Goal: Task Accomplishment & Management: Manage account settings

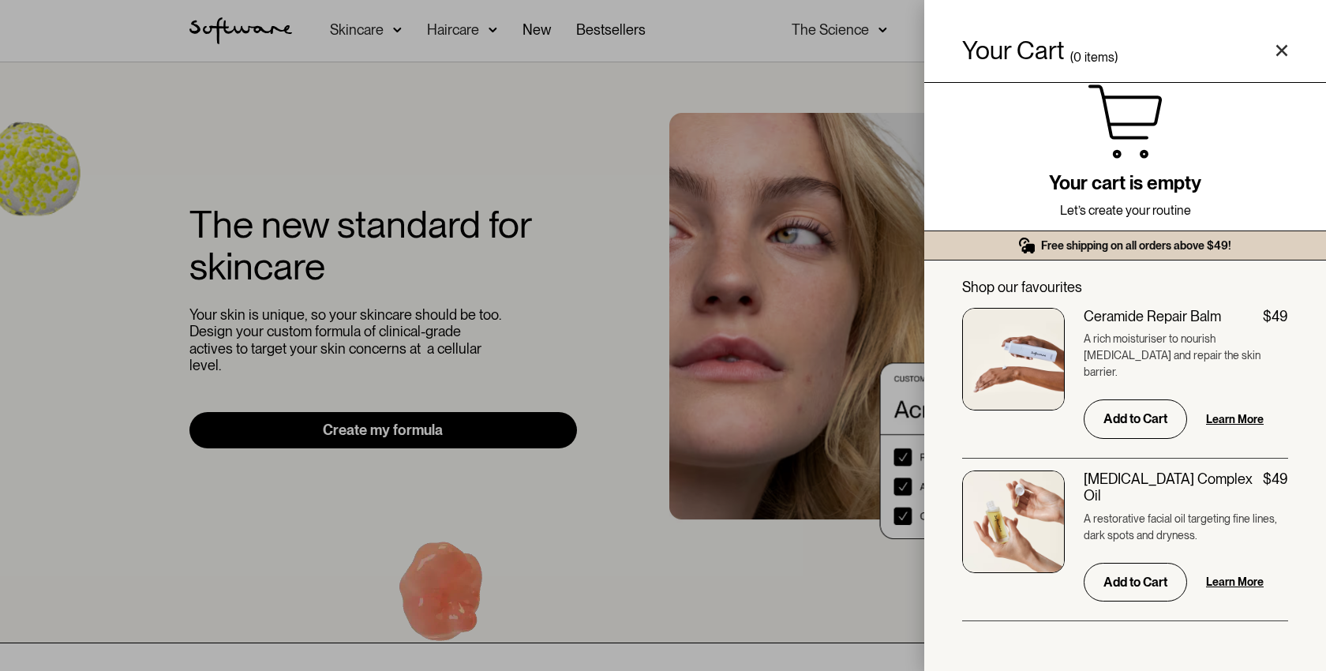
click at [916, 24] on div "Your Cart ( 0 items) Free shipping on all orders above $49! You might also be i…" at bounding box center [663, 335] width 1326 height 671
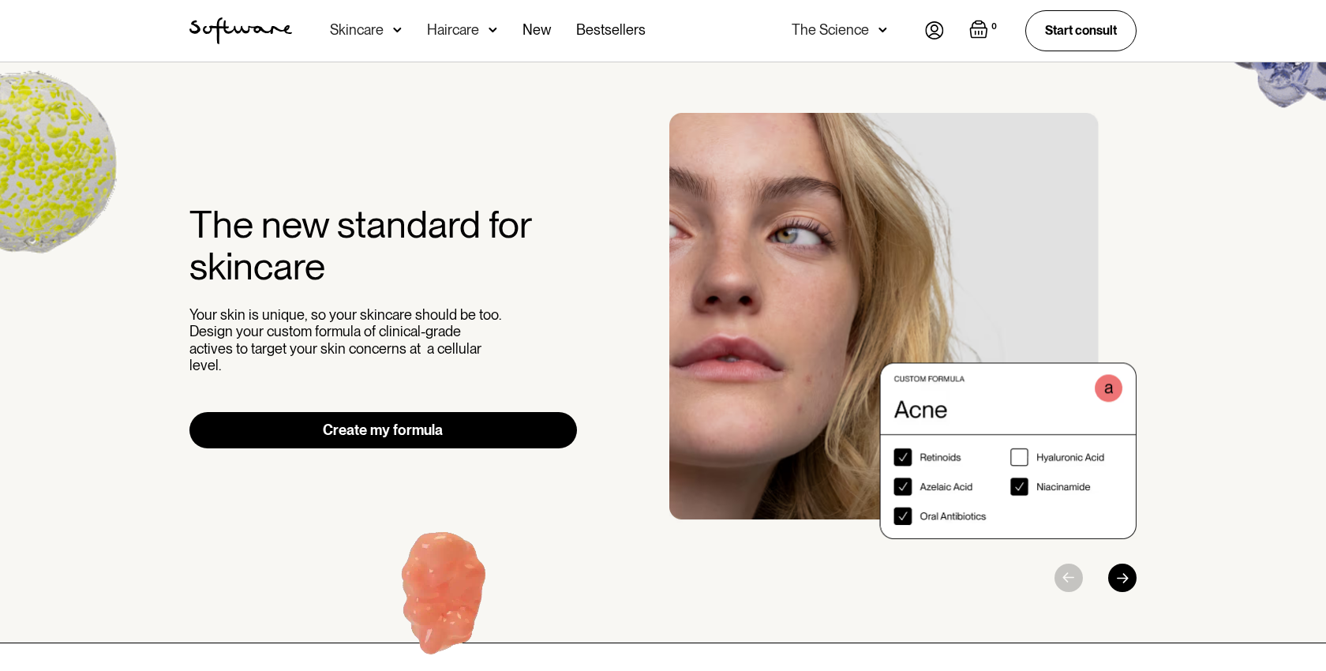
click at [931, 30] on img at bounding box center [934, 30] width 19 height 18
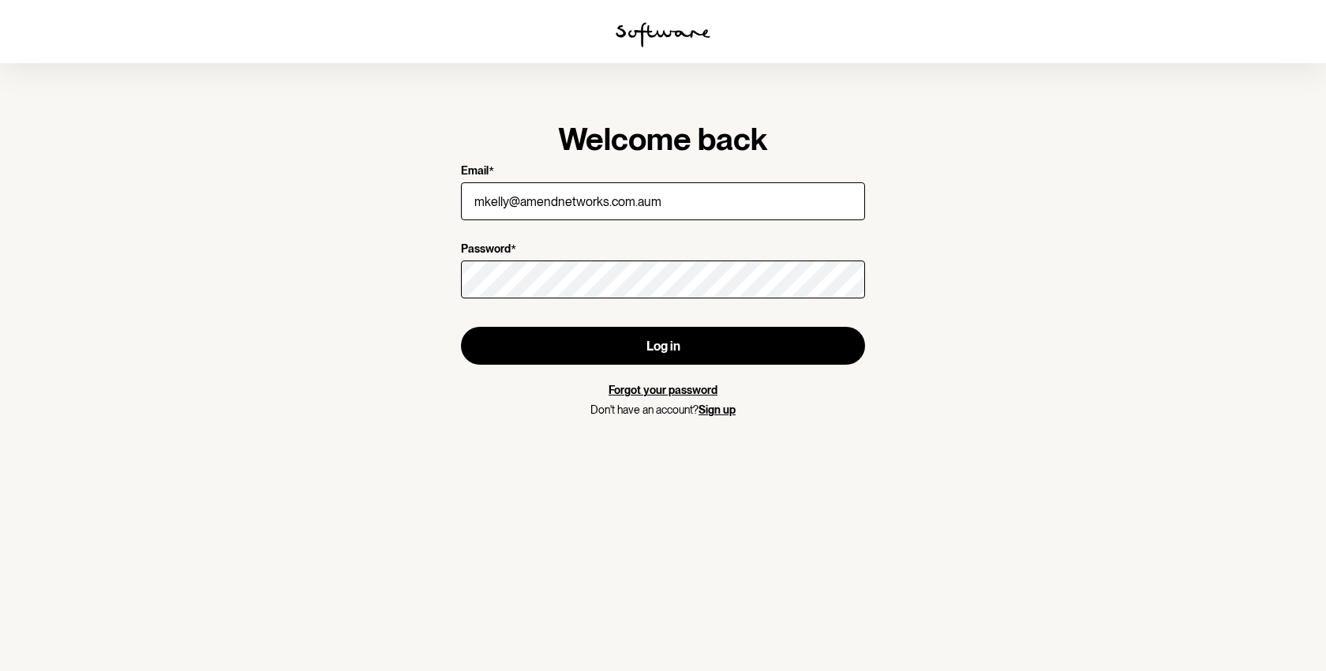
type input "[EMAIL_ADDRESS][DOMAIN_NAME]"
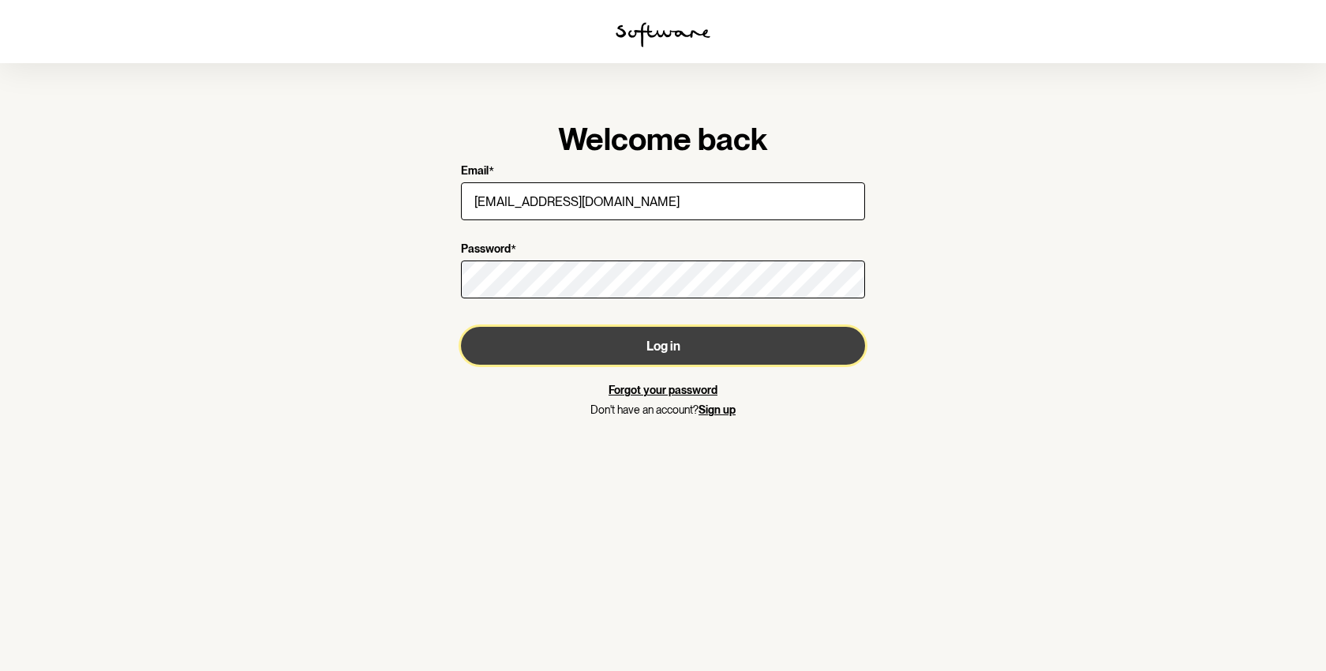
click at [657, 349] on button "Log in" at bounding box center [663, 346] width 404 height 38
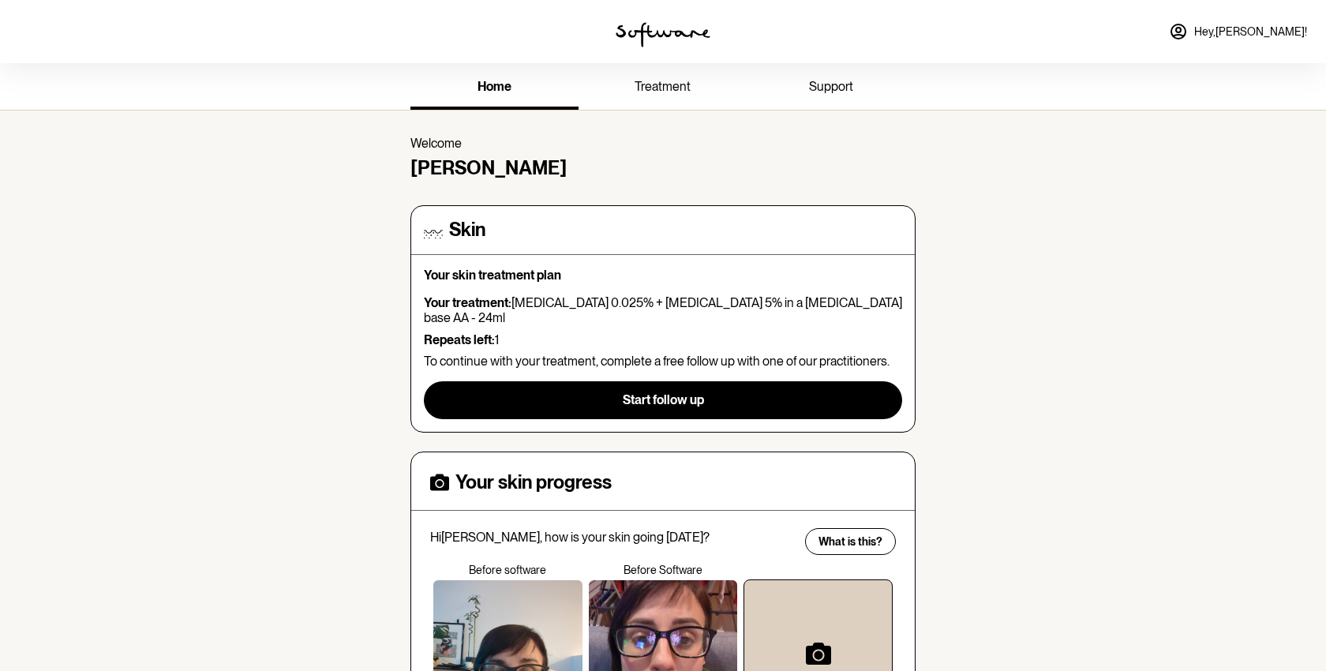
click at [1274, 23] on link "Hey, [PERSON_NAME] !" at bounding box center [1237, 32] width 157 height 38
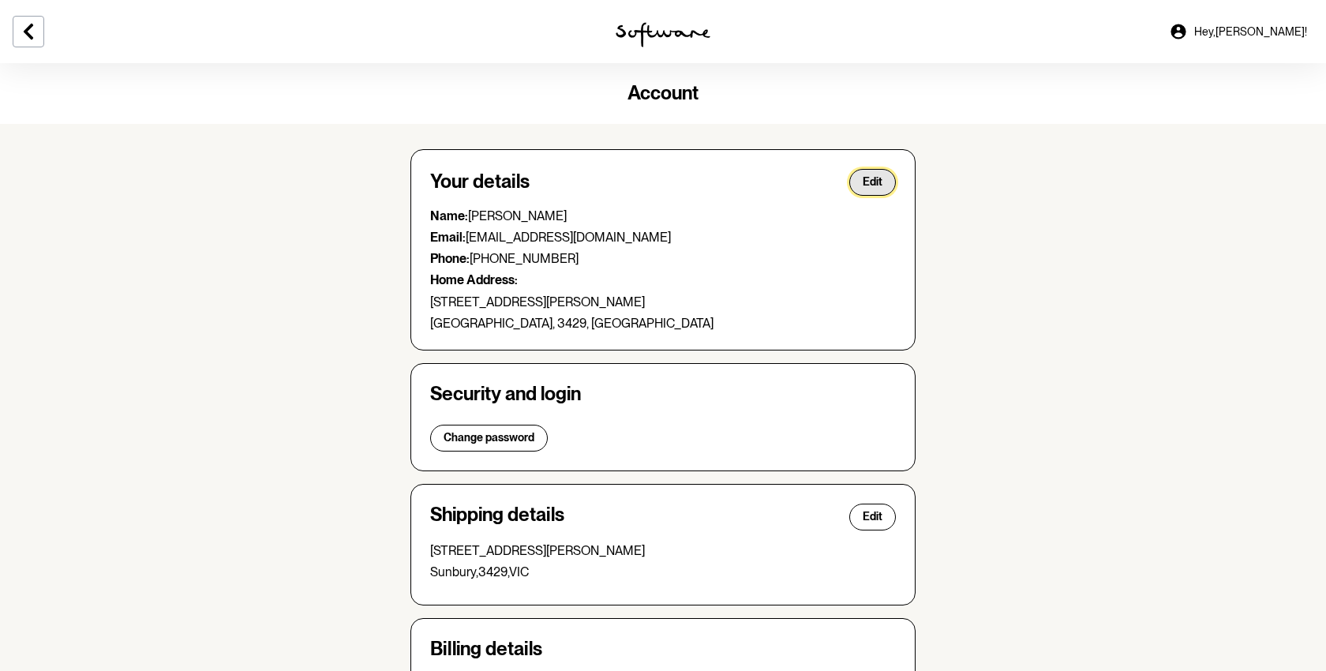
click at [881, 180] on span "Edit" at bounding box center [873, 181] width 20 height 13
select select "VIC"
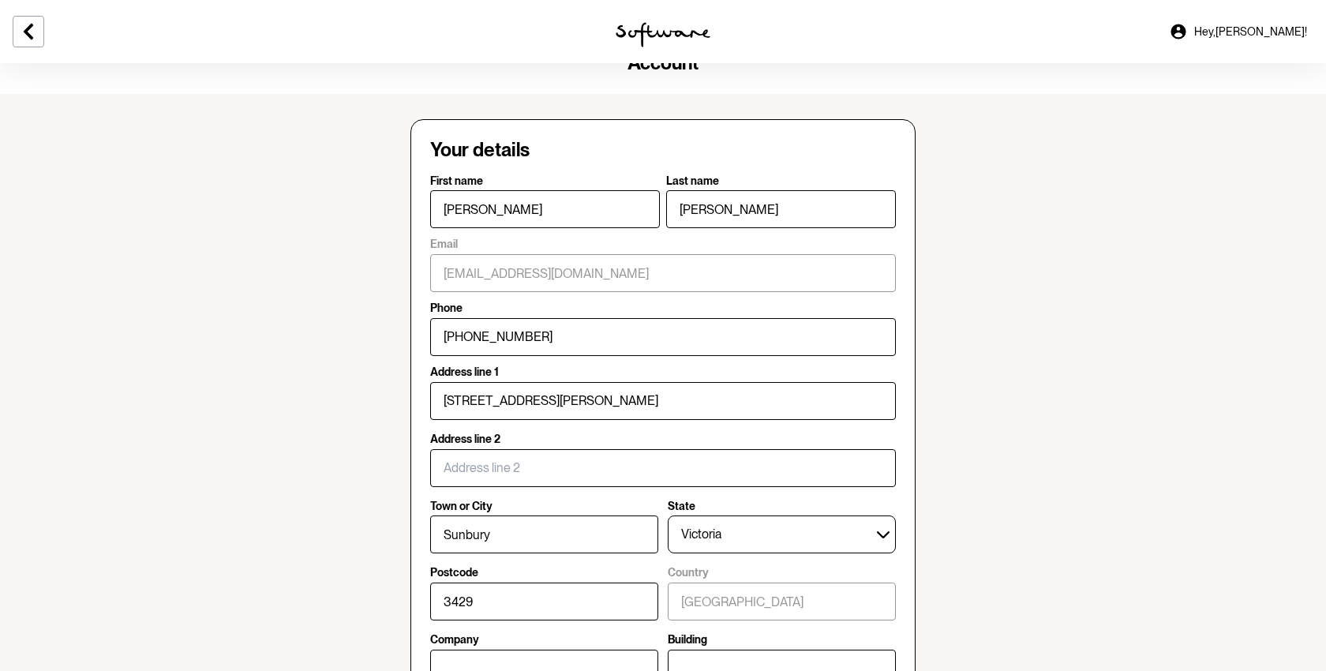
scroll to position [35, 0]
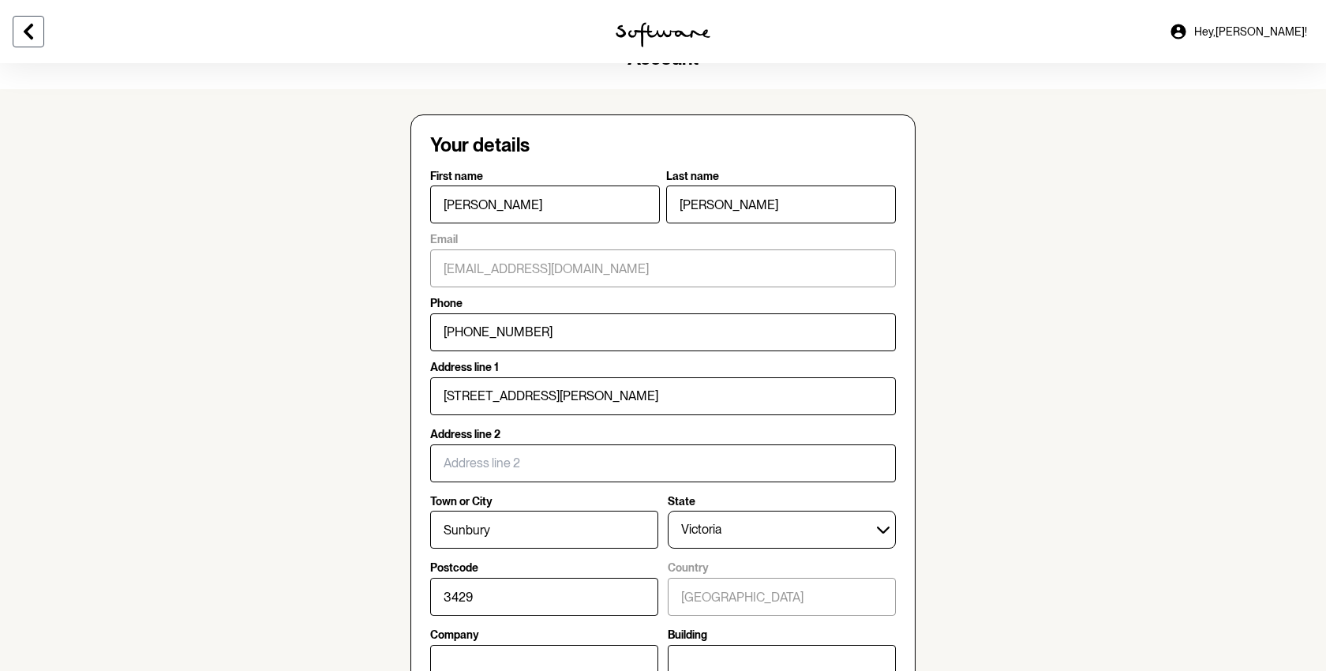
click at [35, 26] on icon at bounding box center [28, 31] width 19 height 19
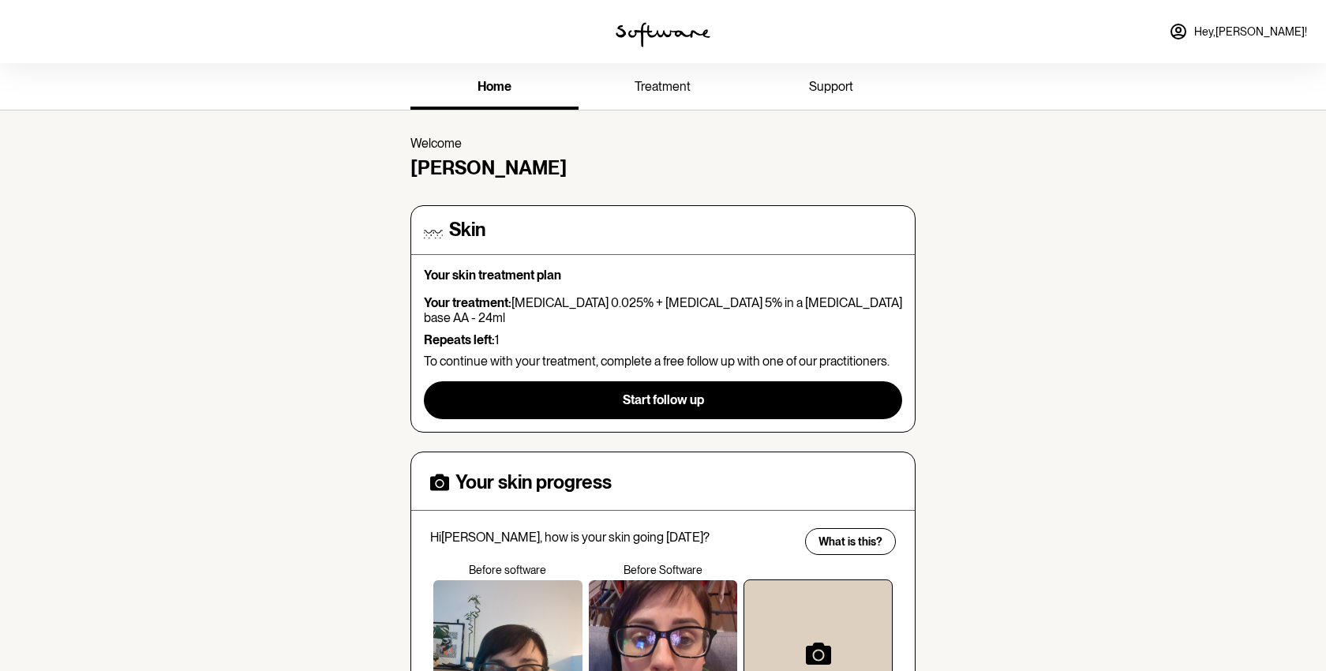
click at [1264, 34] on span "Hey, [PERSON_NAME] !" at bounding box center [1250, 31] width 113 height 13
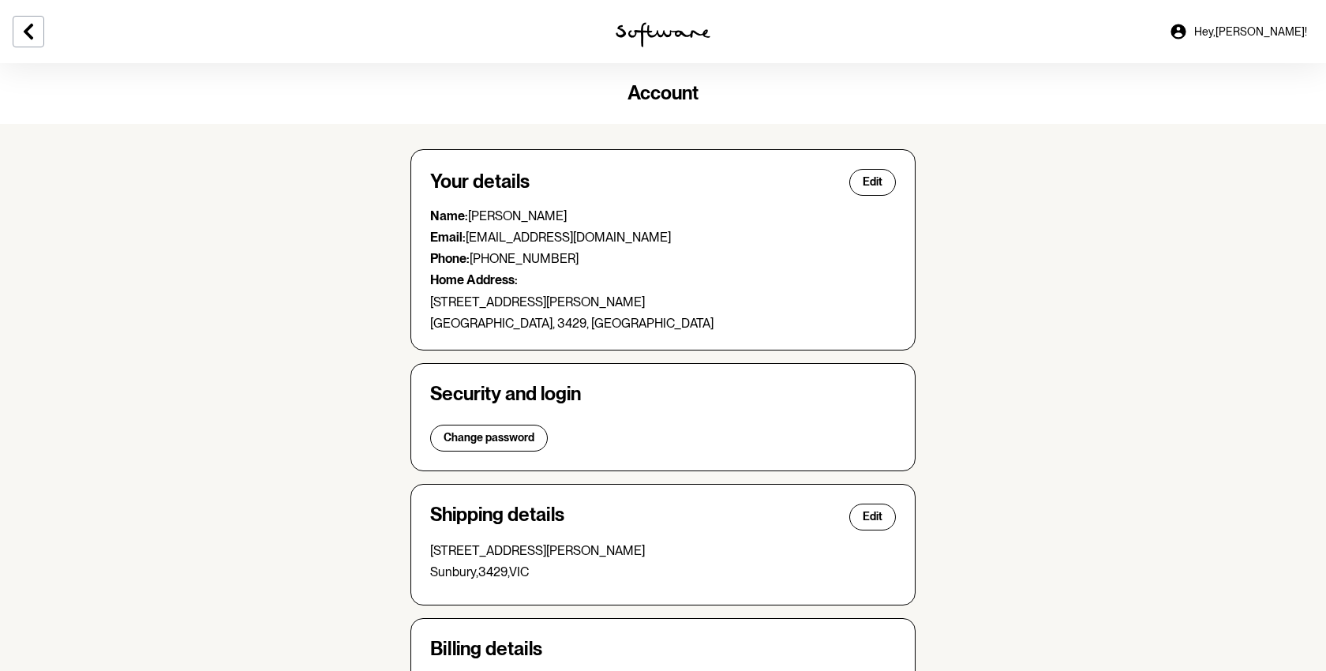
click at [1236, 33] on link "Hey, [PERSON_NAME] !" at bounding box center [1237, 32] width 157 height 38
click at [1284, 25] on span "Hey, [PERSON_NAME] !" at bounding box center [1250, 31] width 113 height 13
click at [646, 17] on div at bounding box center [663, 31] width 442 height 63
click at [643, 26] on img at bounding box center [663, 34] width 95 height 25
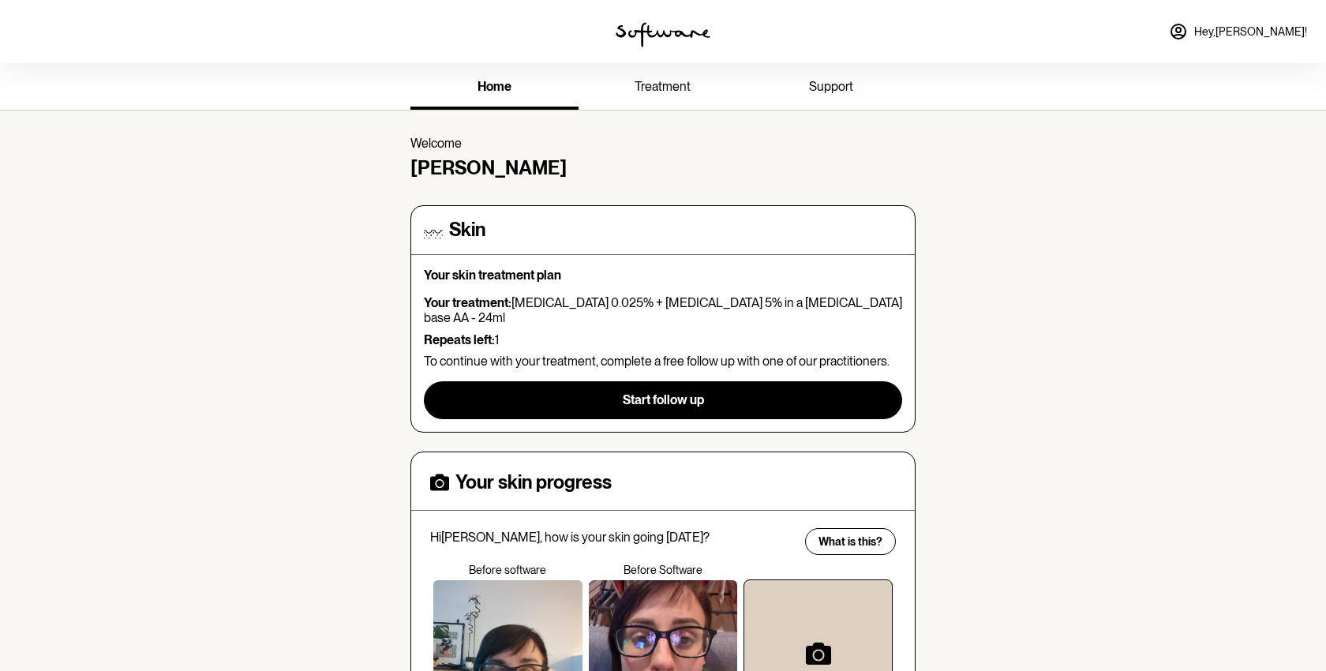
click at [666, 77] on link "treatment" at bounding box center [663, 87] width 168 height 43
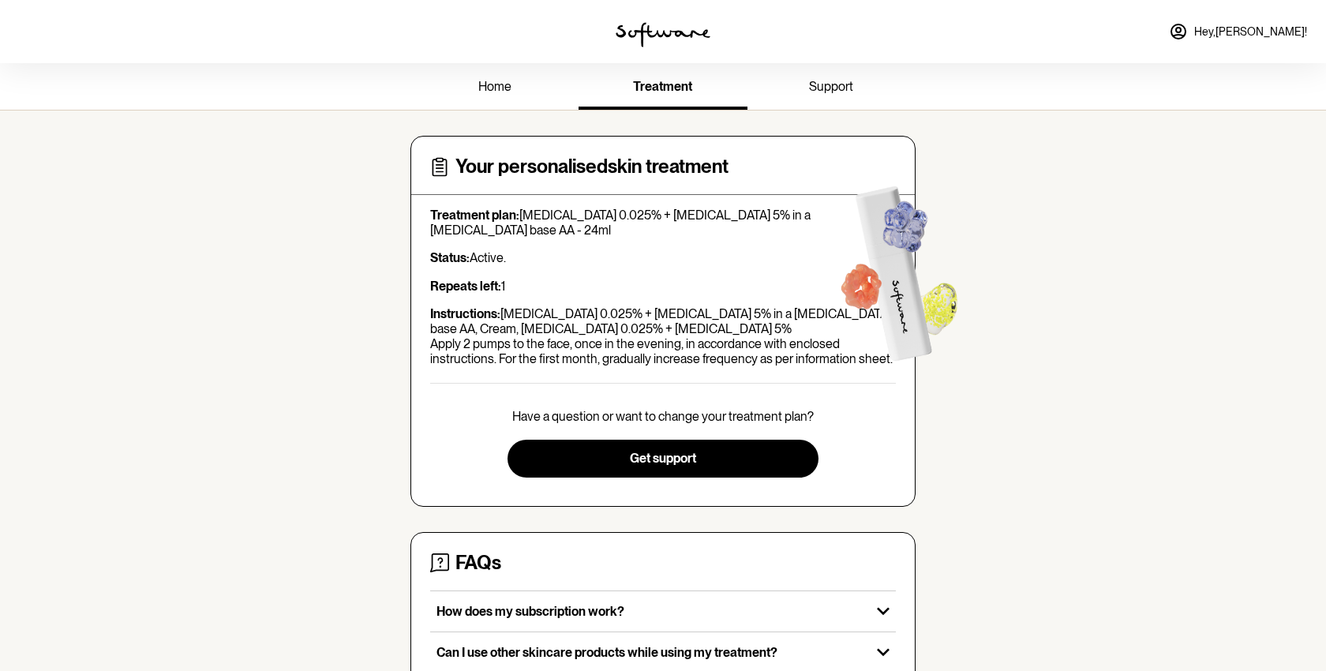
click at [826, 88] on span "support" at bounding box center [831, 86] width 44 height 15
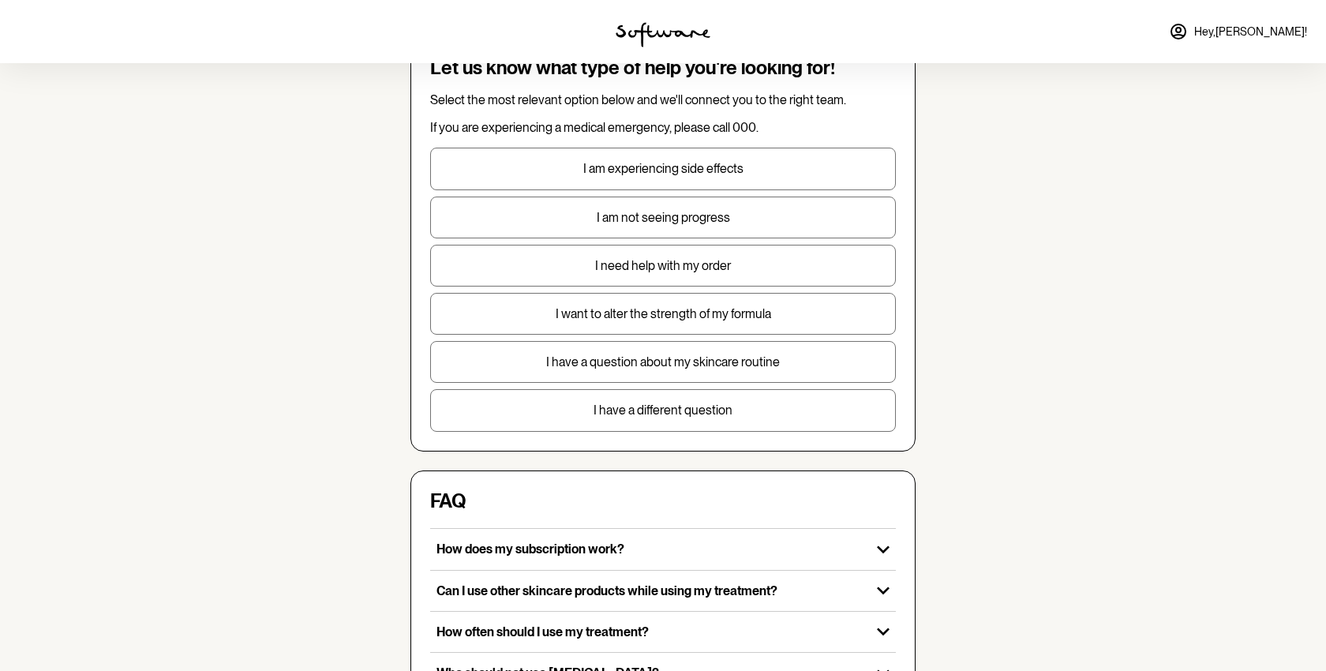
scroll to position [102, 0]
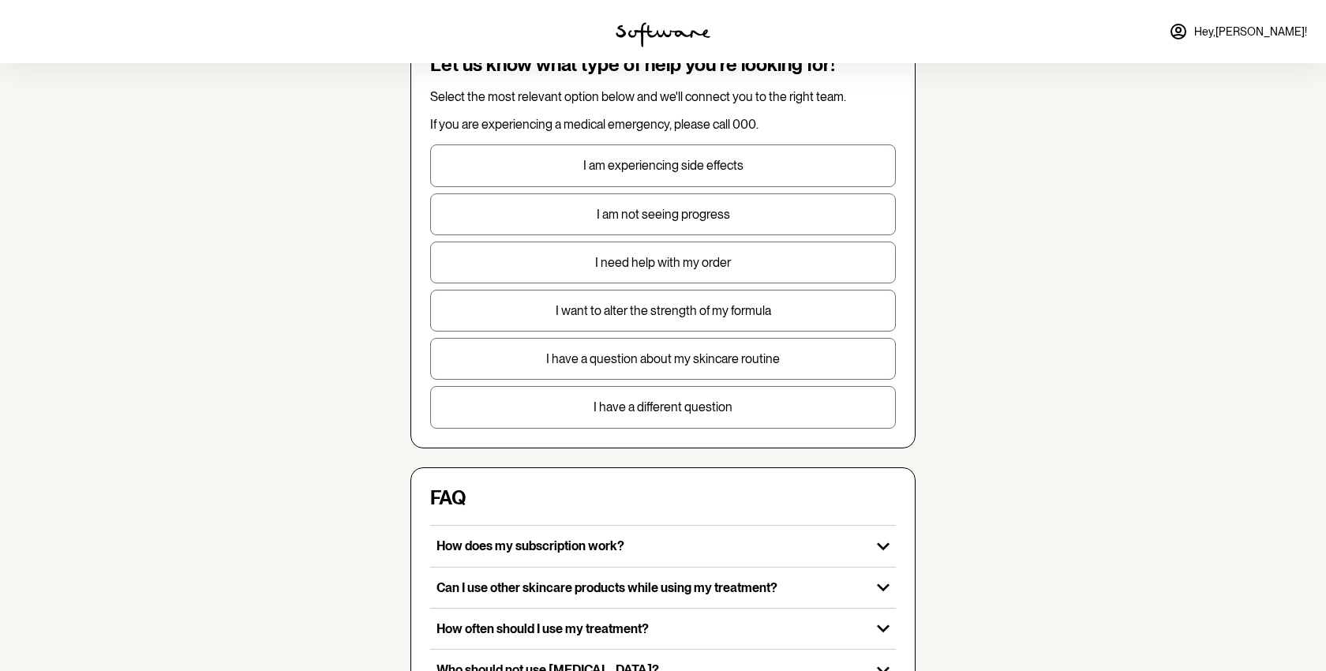
click at [631, 410] on p "I have a different question" at bounding box center [663, 406] width 464 height 15
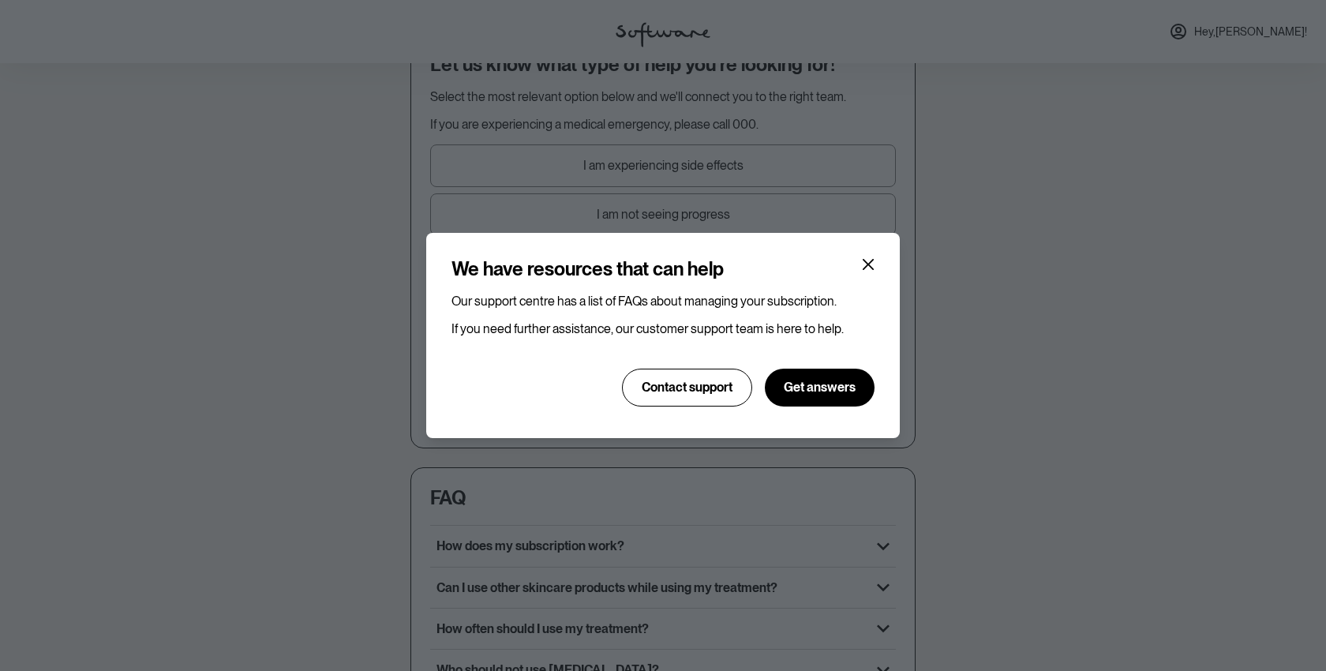
click at [706, 361] on div "Our support centre has a list of FAQs about managing your subscription. If you …" at bounding box center [662, 350] width 423 height 112
click at [688, 382] on span "Contact support" at bounding box center [687, 387] width 91 height 15
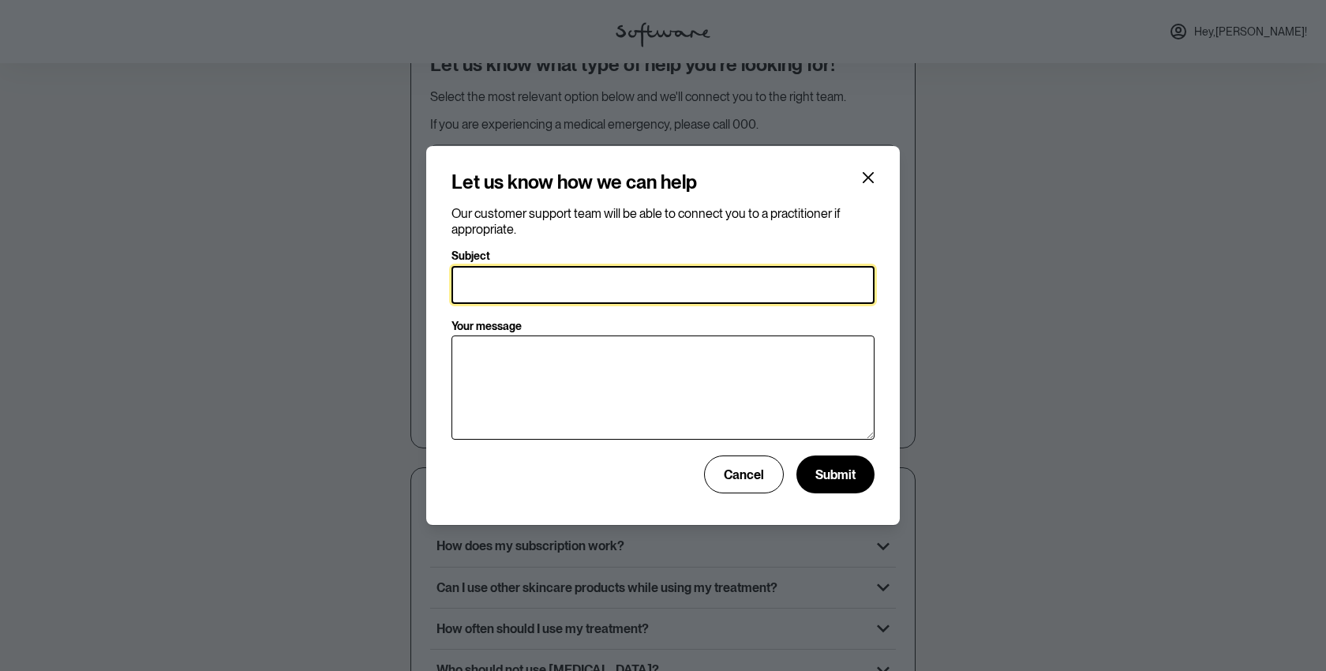
click at [541, 272] on input "Subject" at bounding box center [662, 285] width 423 height 38
type input "Email Change Please"
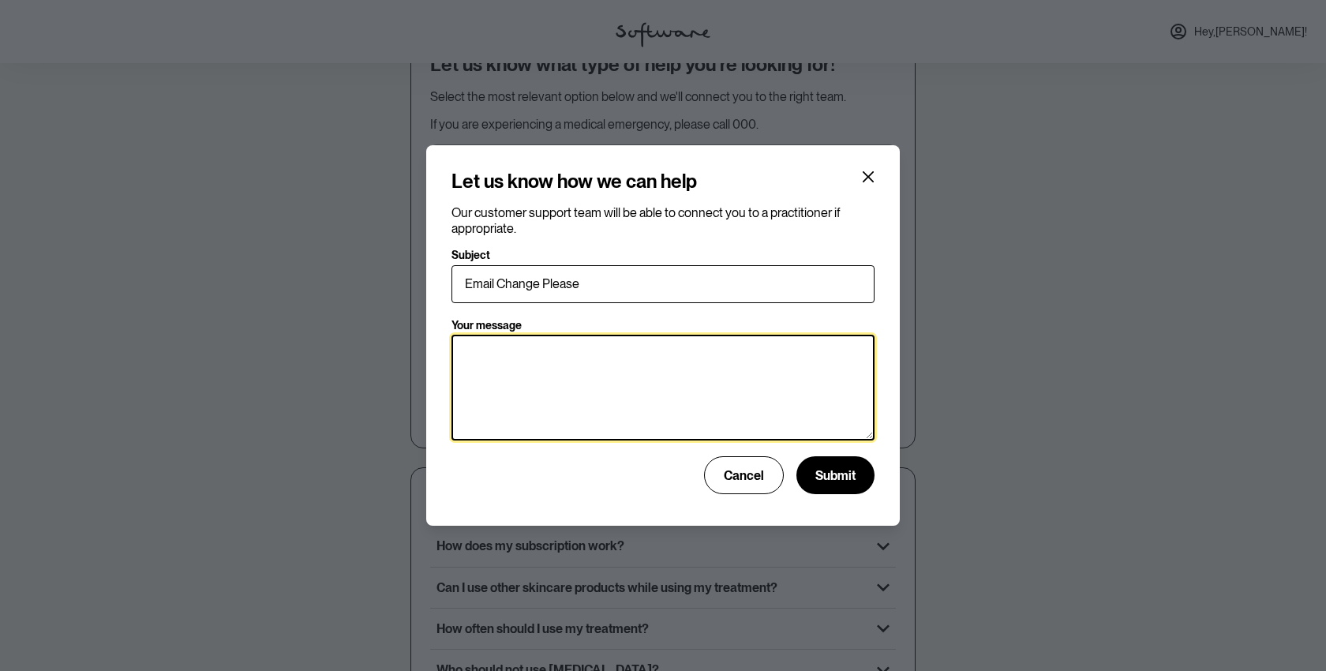
click at [530, 363] on textarea "Your message" at bounding box center [662, 388] width 423 height 106
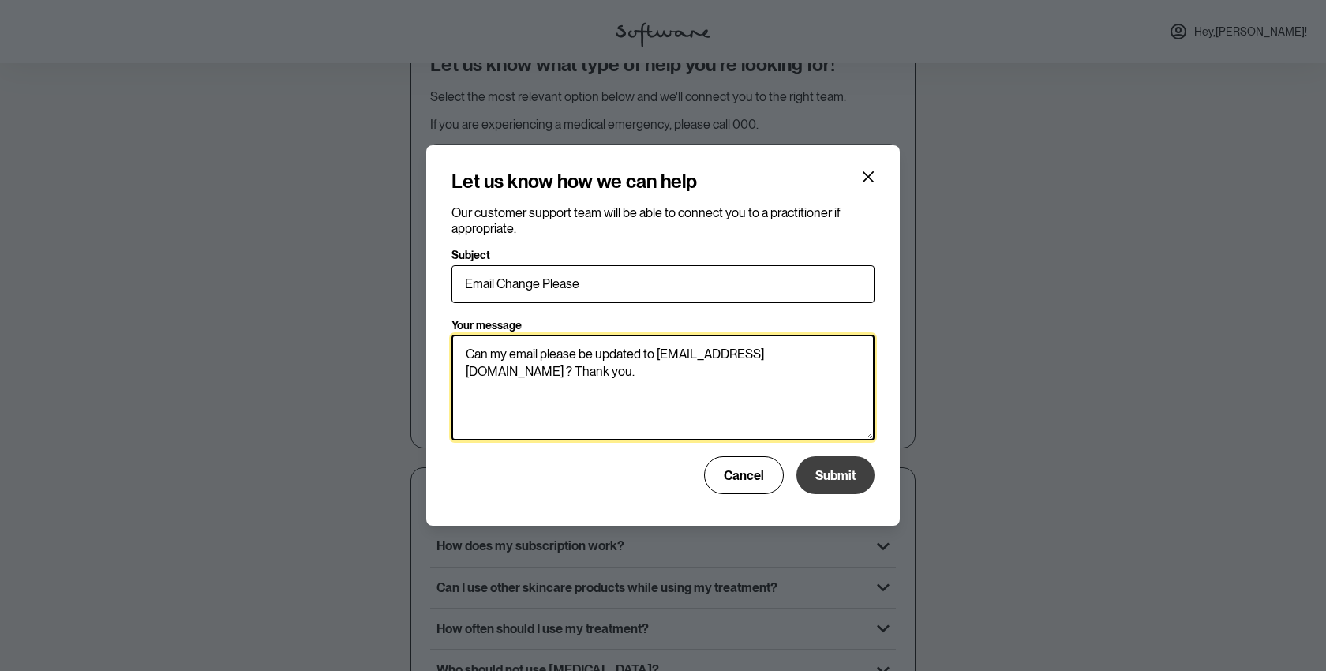
type textarea "Can my email please be updated to [EMAIL_ADDRESS][DOMAIN_NAME] ? Thank you."
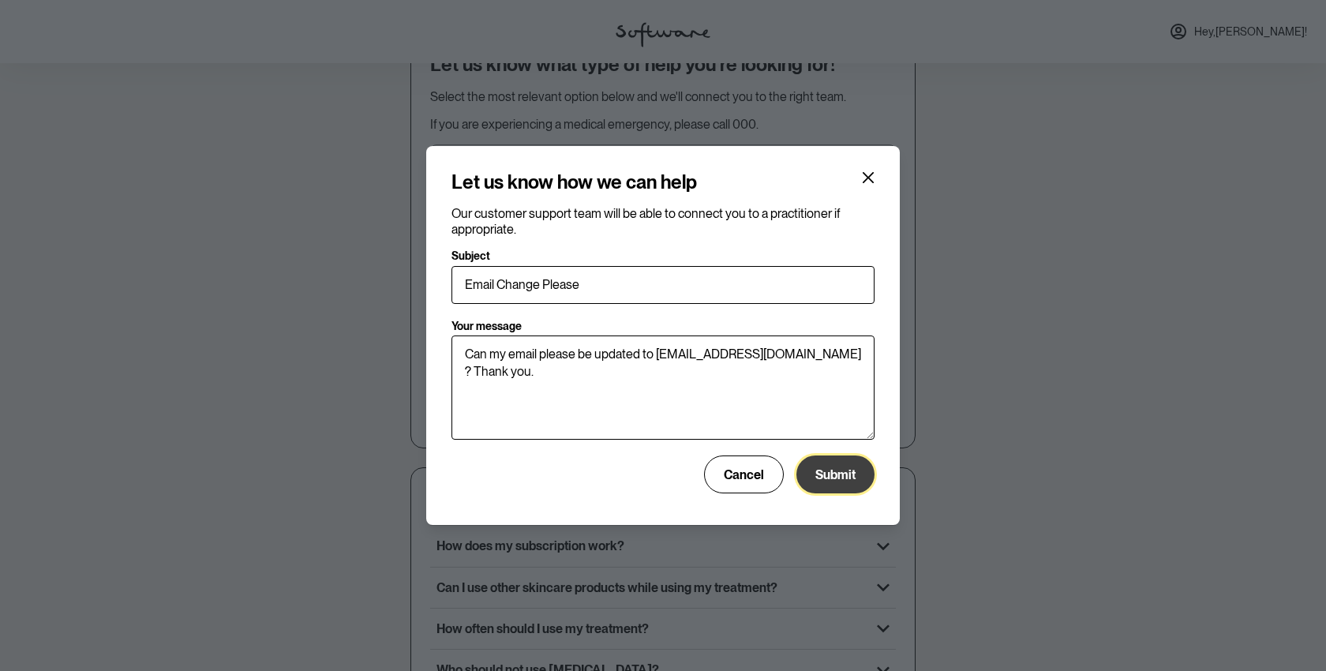
click at [841, 478] on span "Submit" at bounding box center [835, 474] width 40 height 15
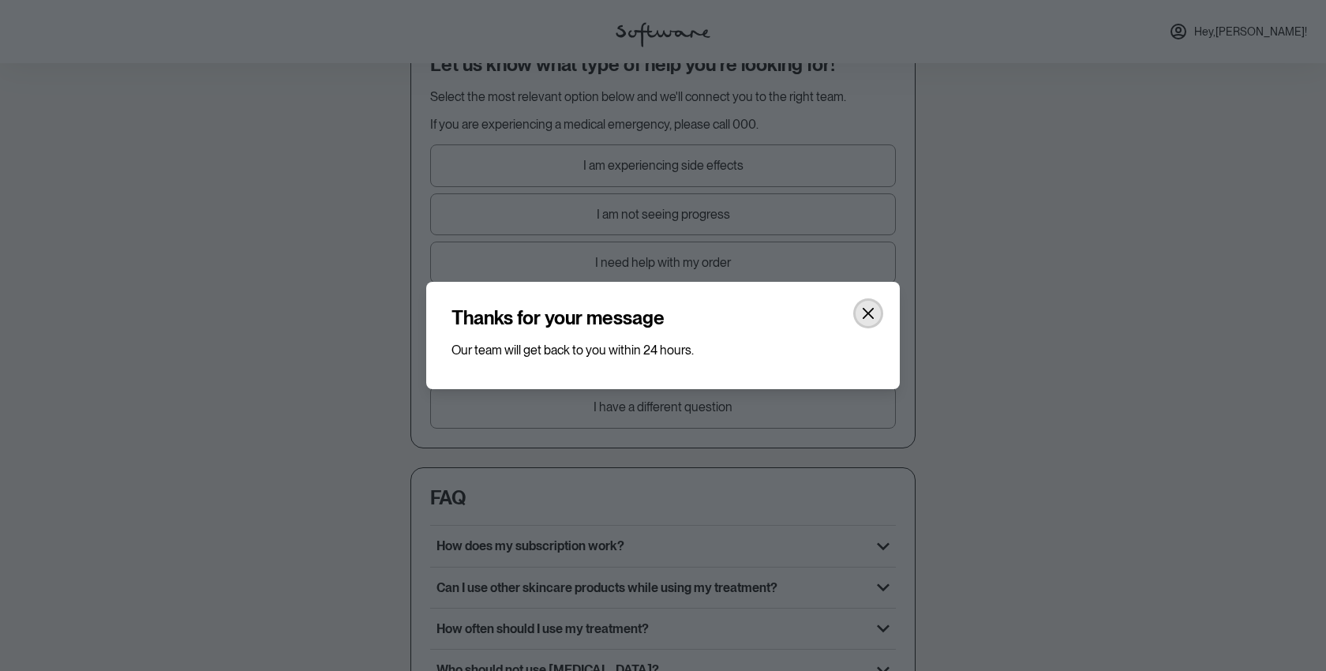
click at [871, 309] on icon "Close" at bounding box center [868, 313] width 13 height 13
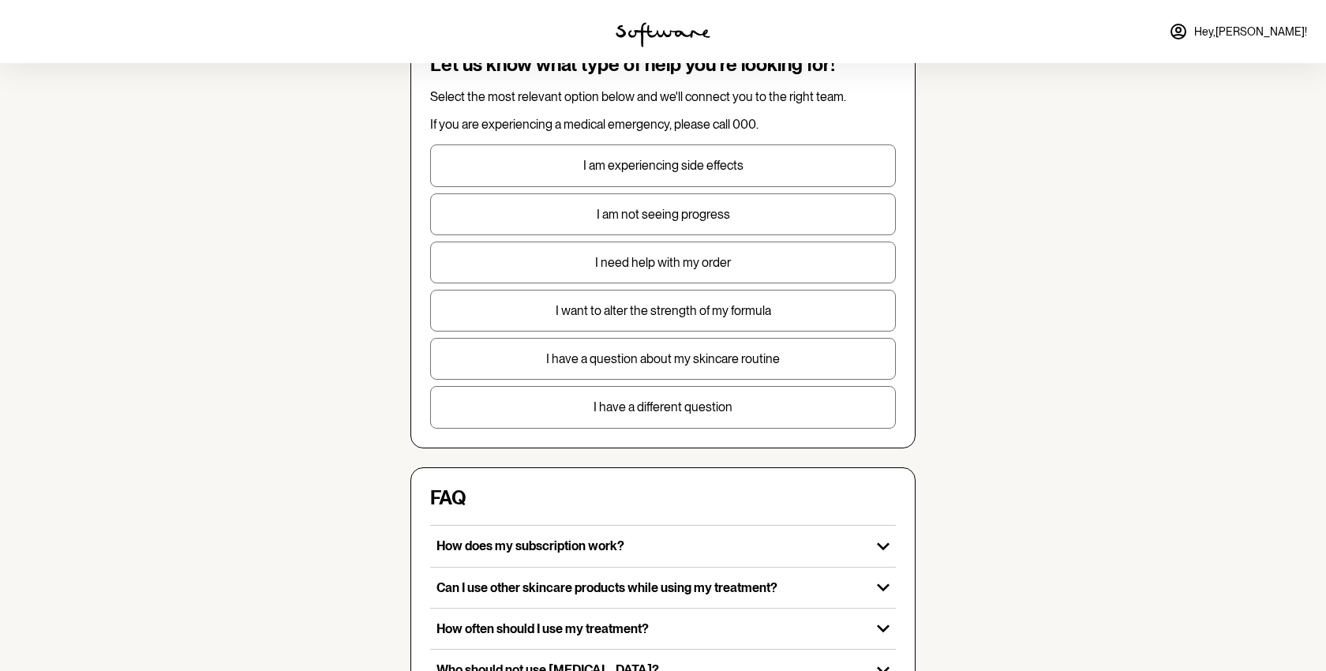
scroll to position [0, 0]
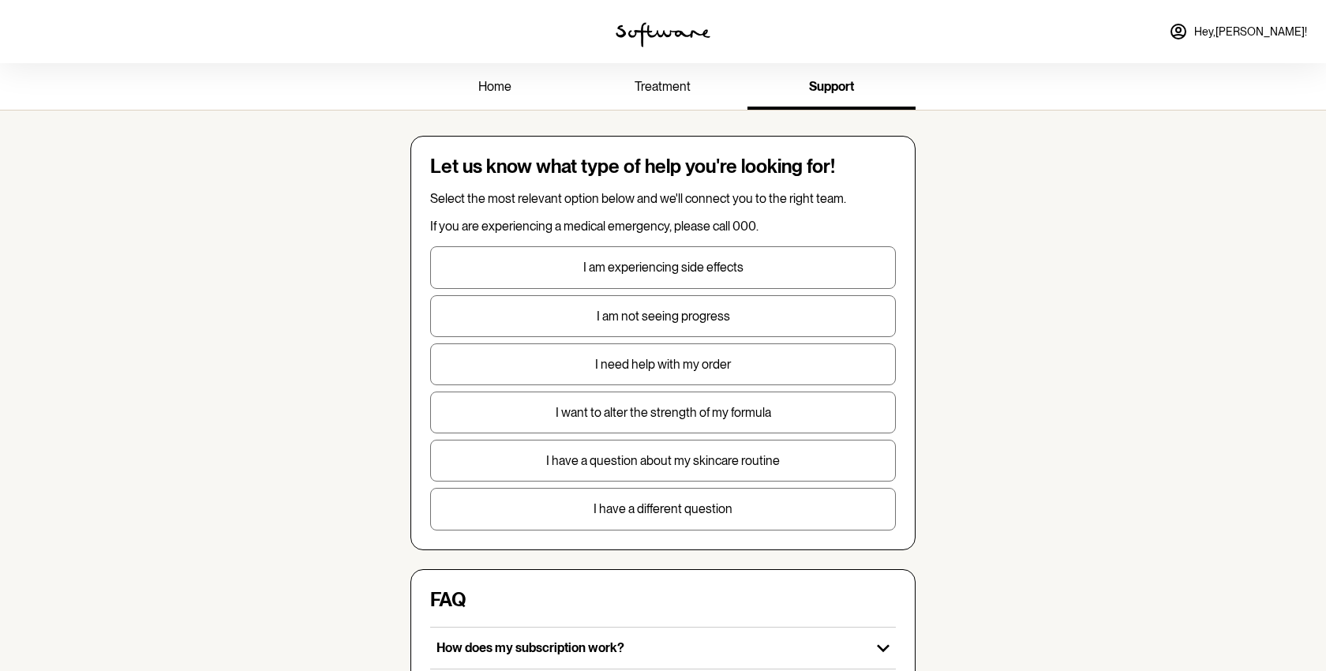
click at [1264, 31] on span "Hey, [PERSON_NAME] !" at bounding box center [1250, 31] width 113 height 13
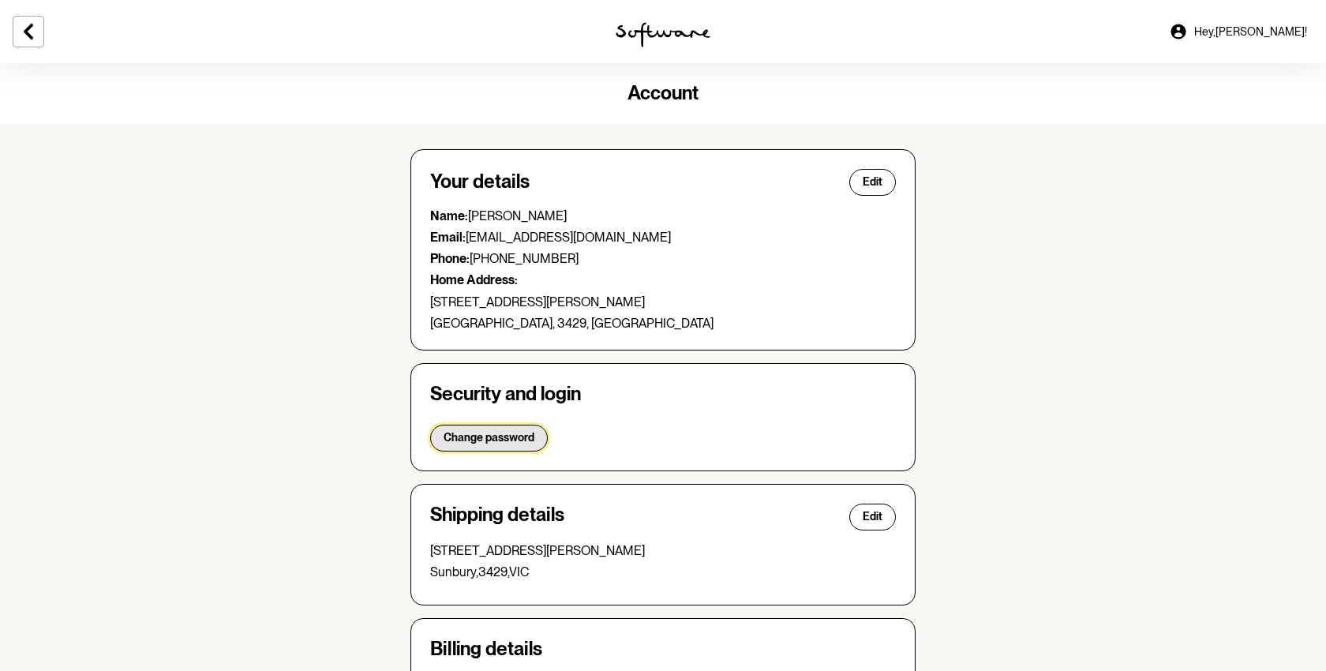
click at [496, 440] on span "Change password" at bounding box center [489, 437] width 91 height 13
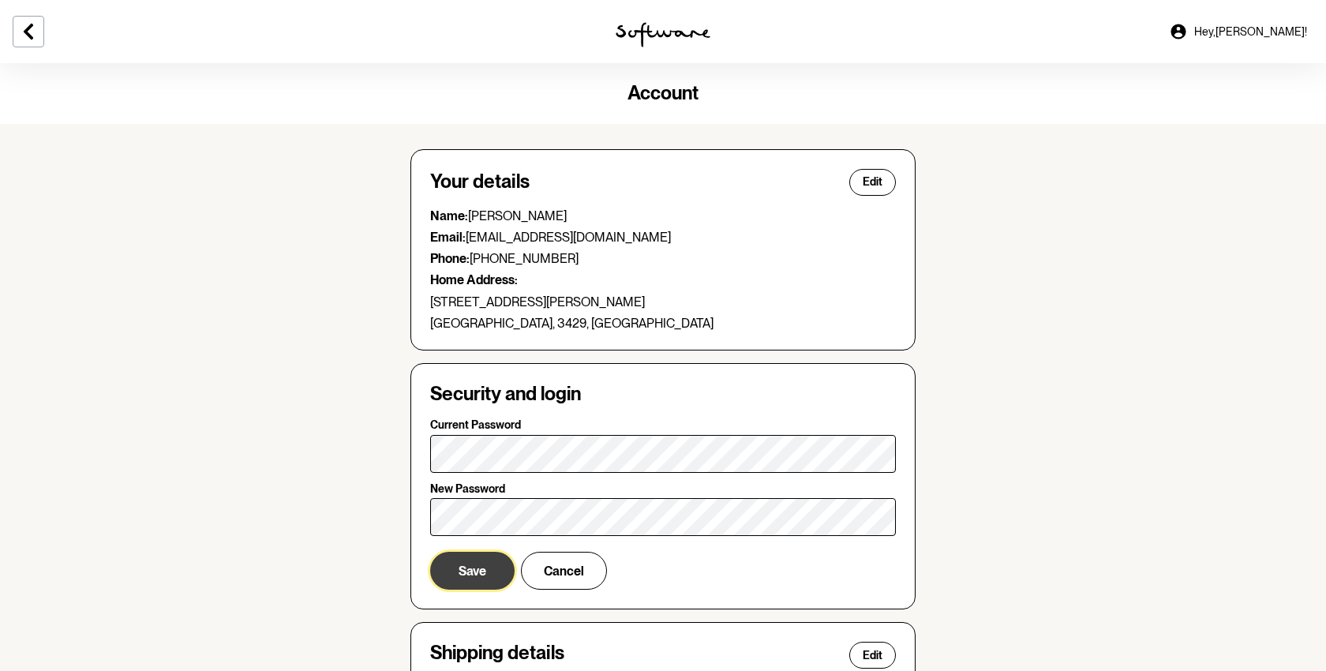
click at [465, 573] on span "Save" at bounding box center [473, 571] width 28 height 15
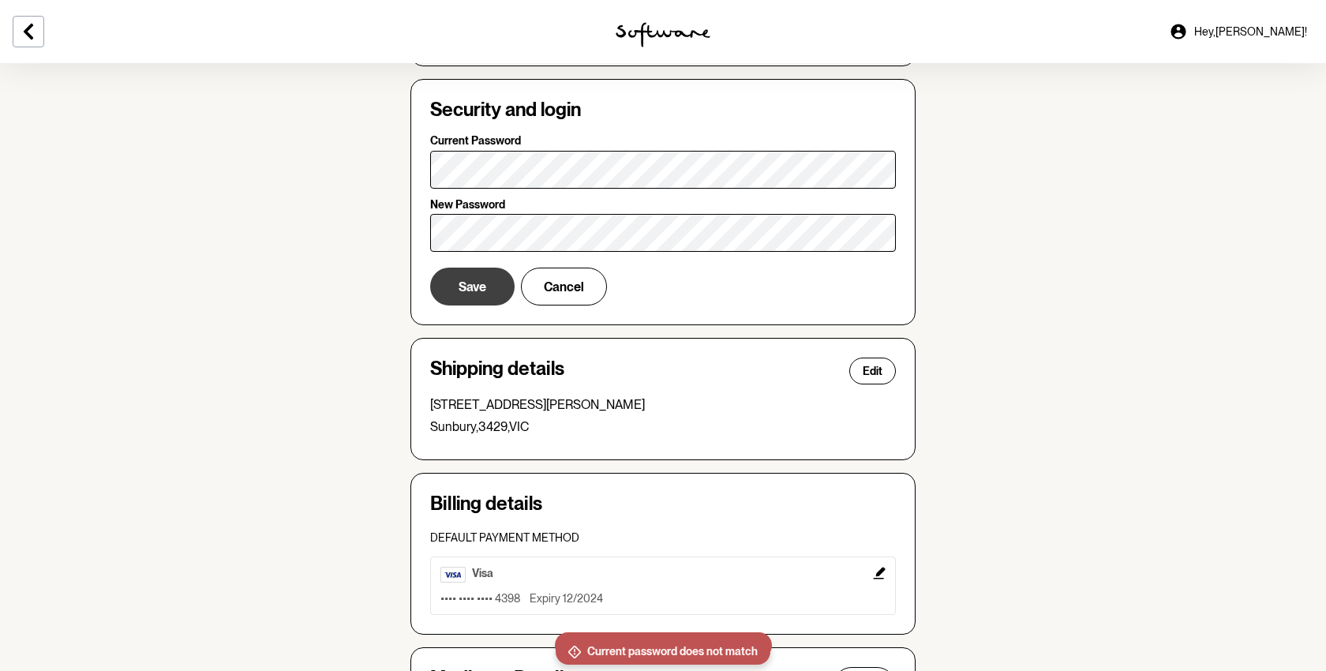
scroll to position [286, 0]
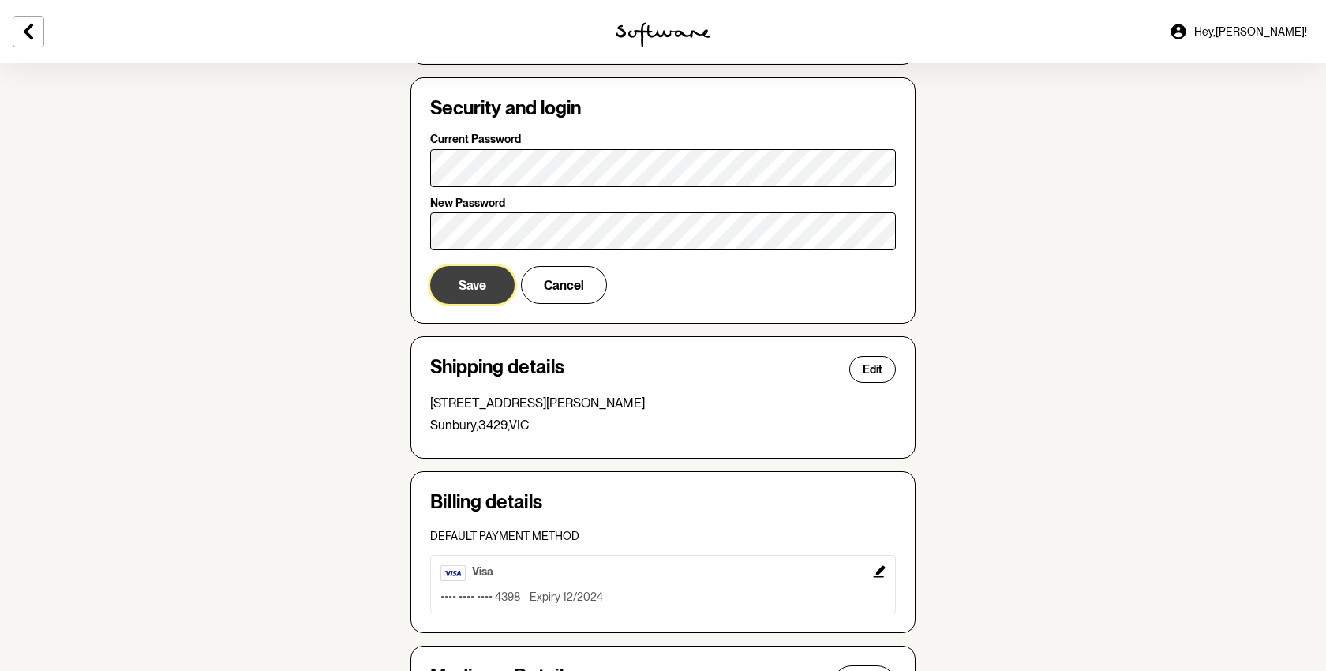
click at [495, 291] on button "Save" at bounding box center [472, 285] width 84 height 38
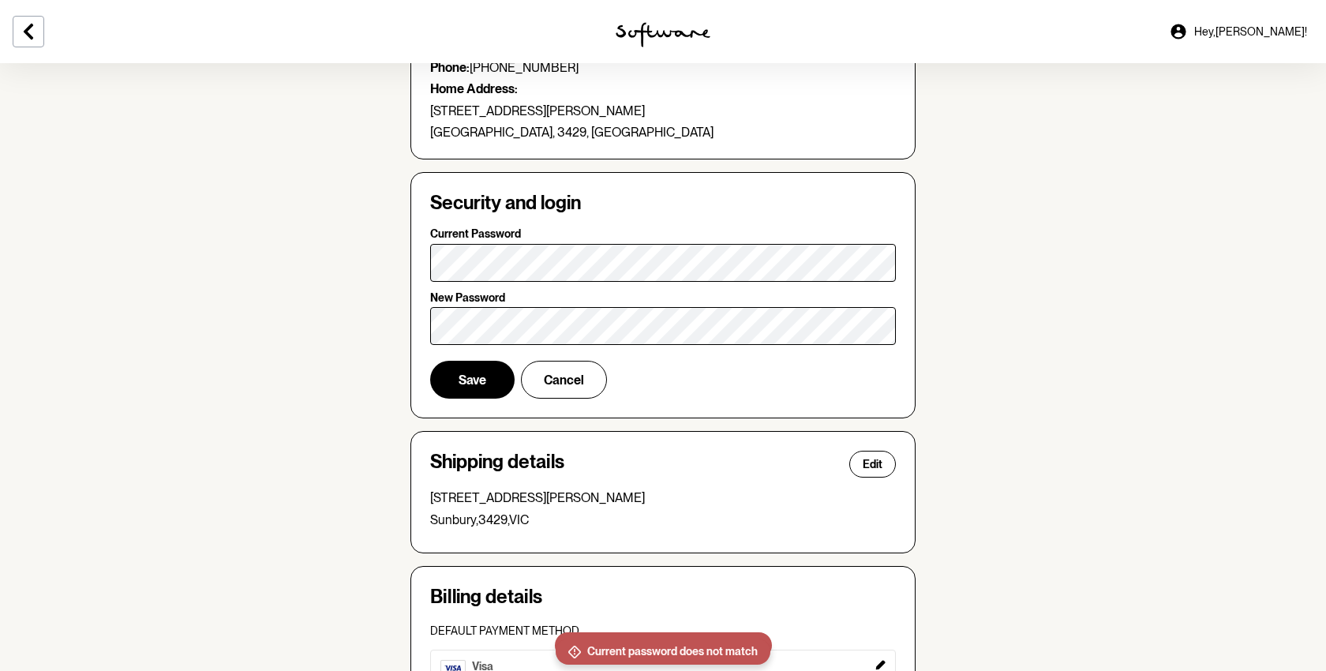
scroll to position [0, 0]
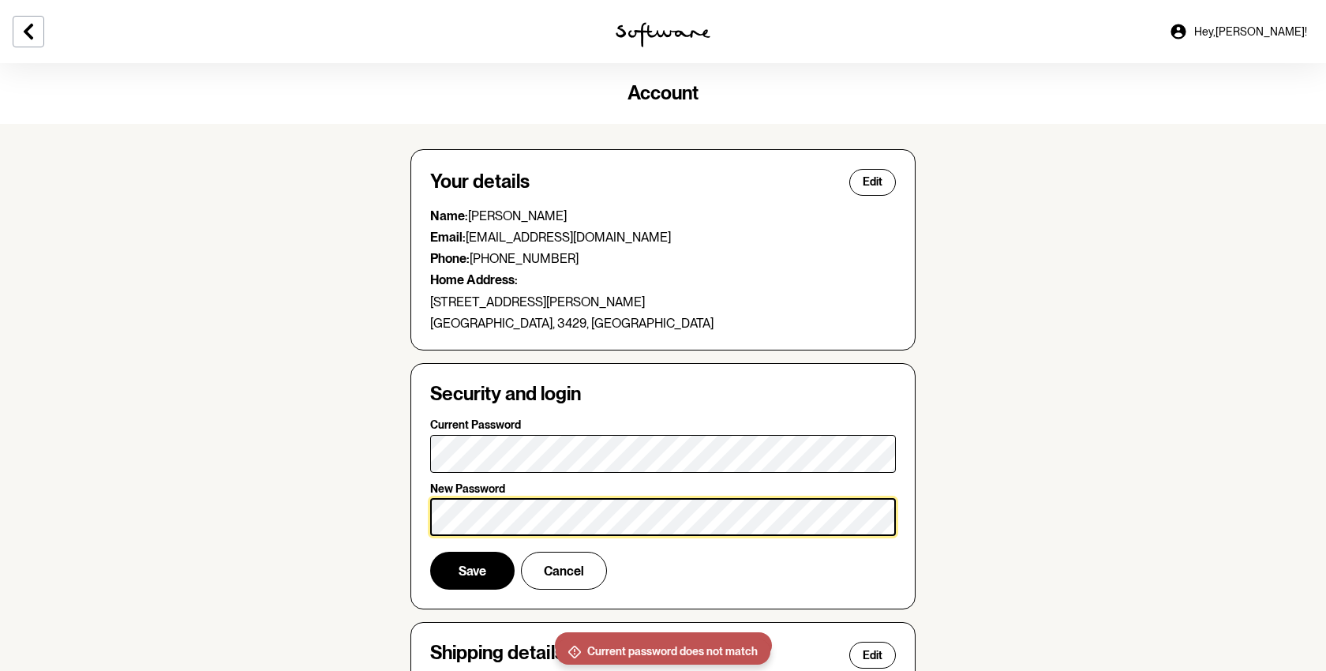
click at [290, 524] on section "Account Your details Edit Name: [PERSON_NAME] Email: [EMAIL_ADDRESS][DOMAIN_NAM…" at bounding box center [663, 580] width 1326 height 1035
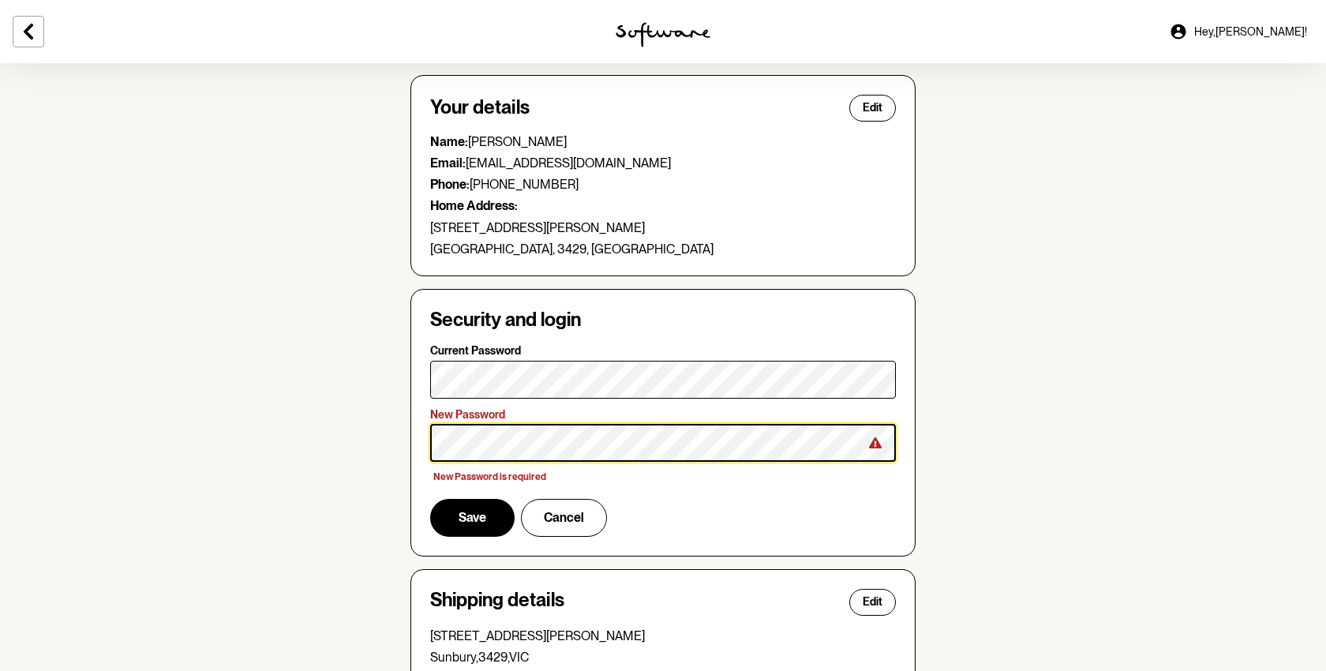
scroll to position [177, 0]
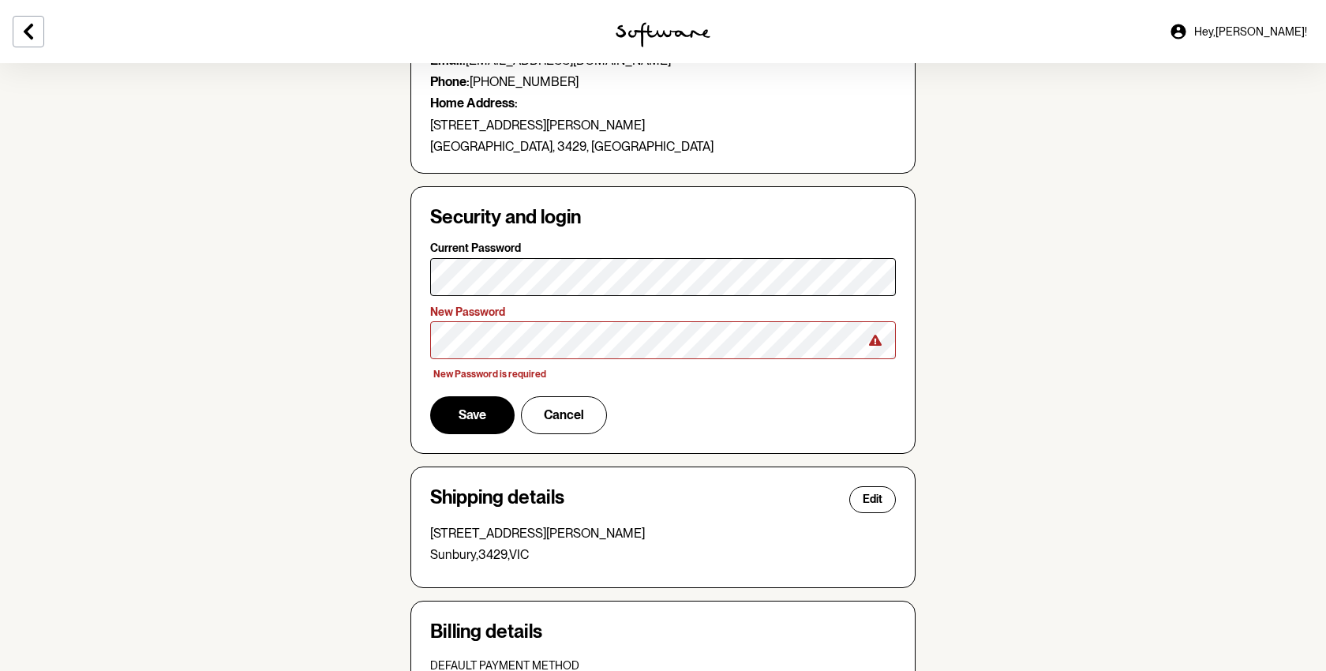
click at [1090, 311] on section "Account Your details Edit Name: [PERSON_NAME] Email: [EMAIL_ADDRESS][DOMAIN_NAM…" at bounding box center [663, 414] width 1326 height 1056
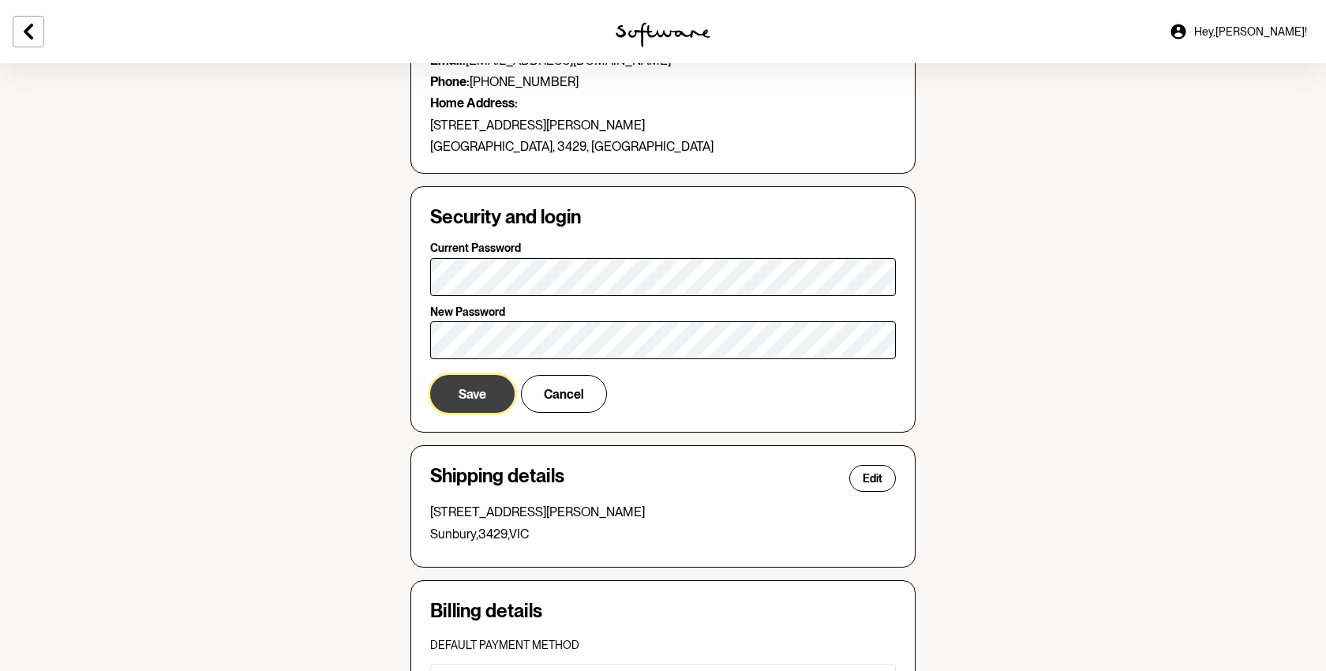
click at [470, 400] on span "Save" at bounding box center [473, 394] width 28 height 15
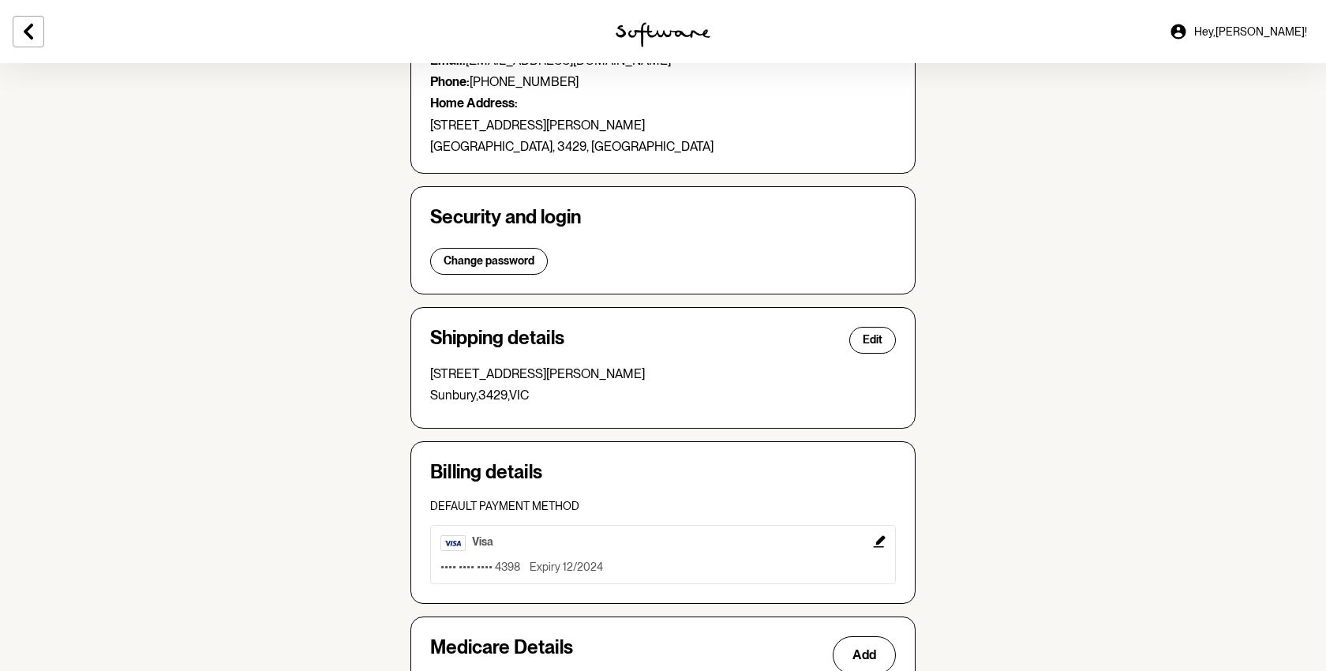
scroll to position [182, 0]
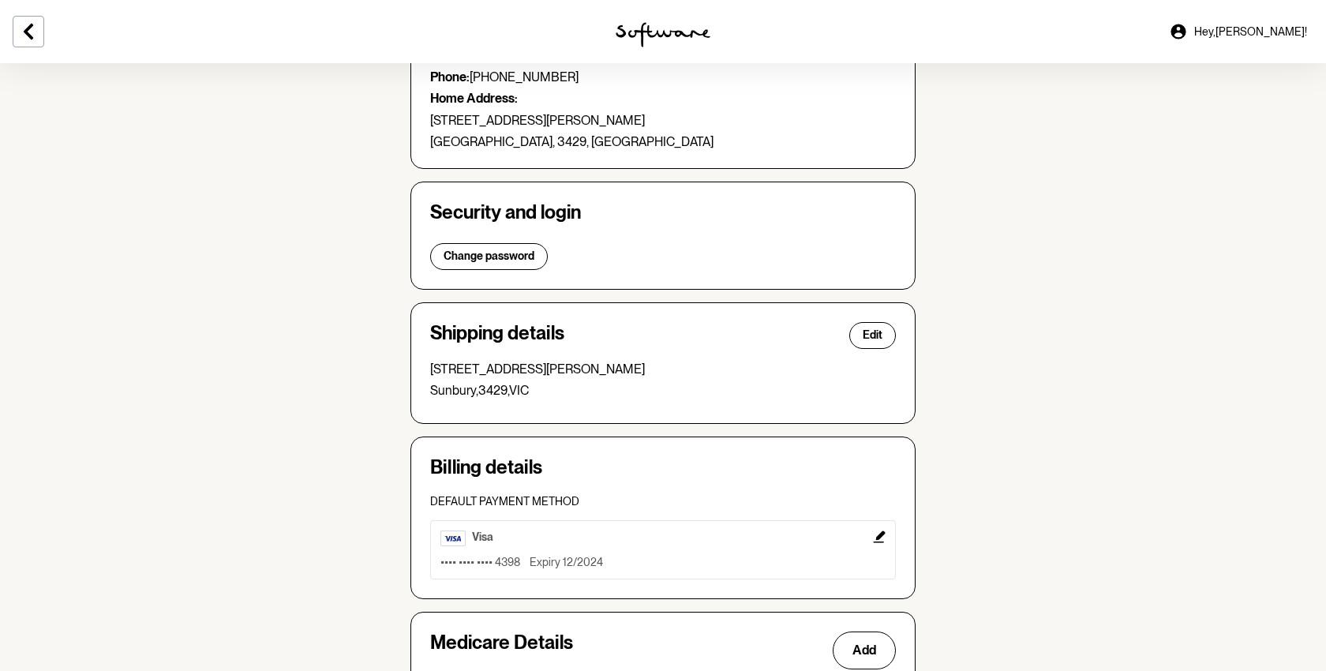
click at [882, 535] on icon "Edit" at bounding box center [879, 536] width 12 height 12
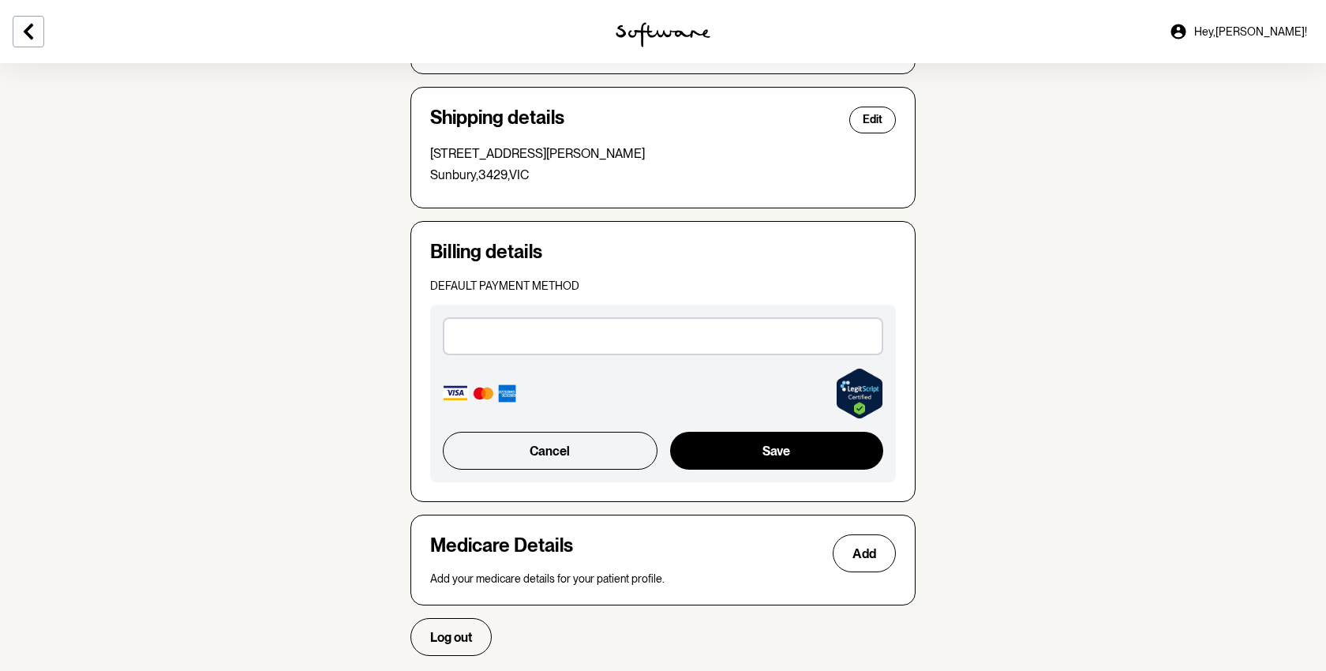
scroll to position [433, 0]
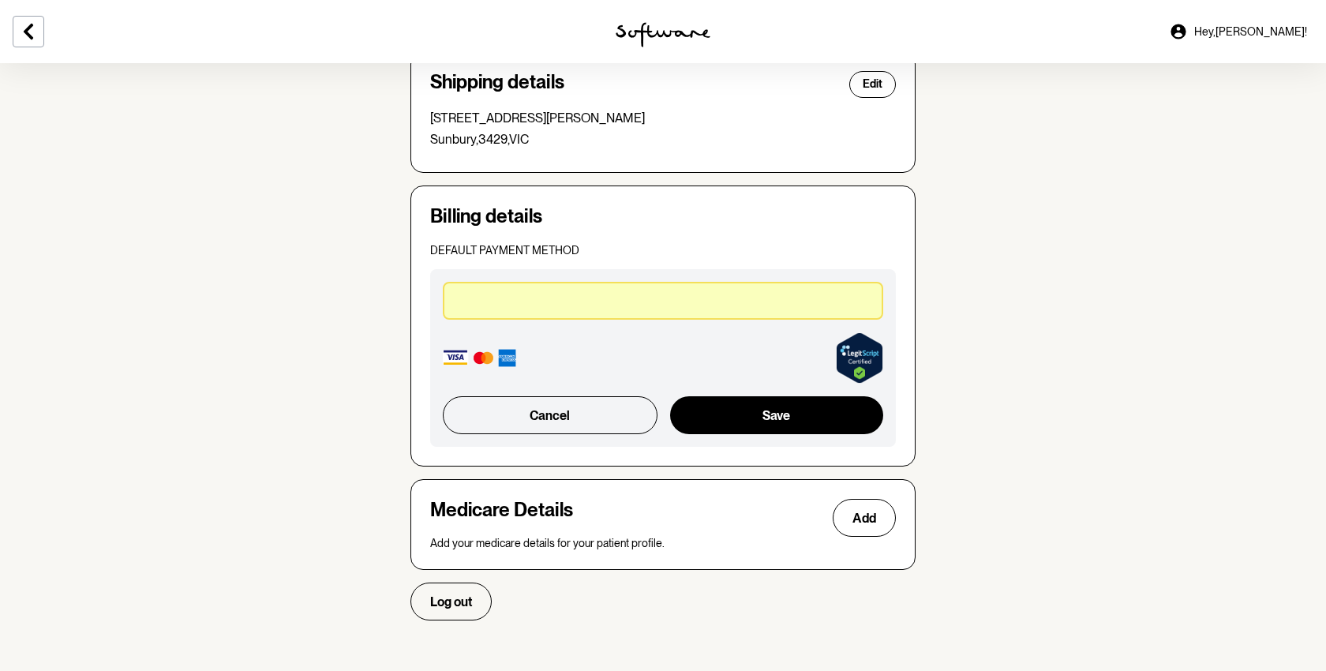
click at [1056, 275] on section "Account Your details Edit Name: [PERSON_NAME] Email: [EMAIL_ADDRESS][DOMAIN_NAM…" at bounding box center [663, 138] width 1326 height 1015
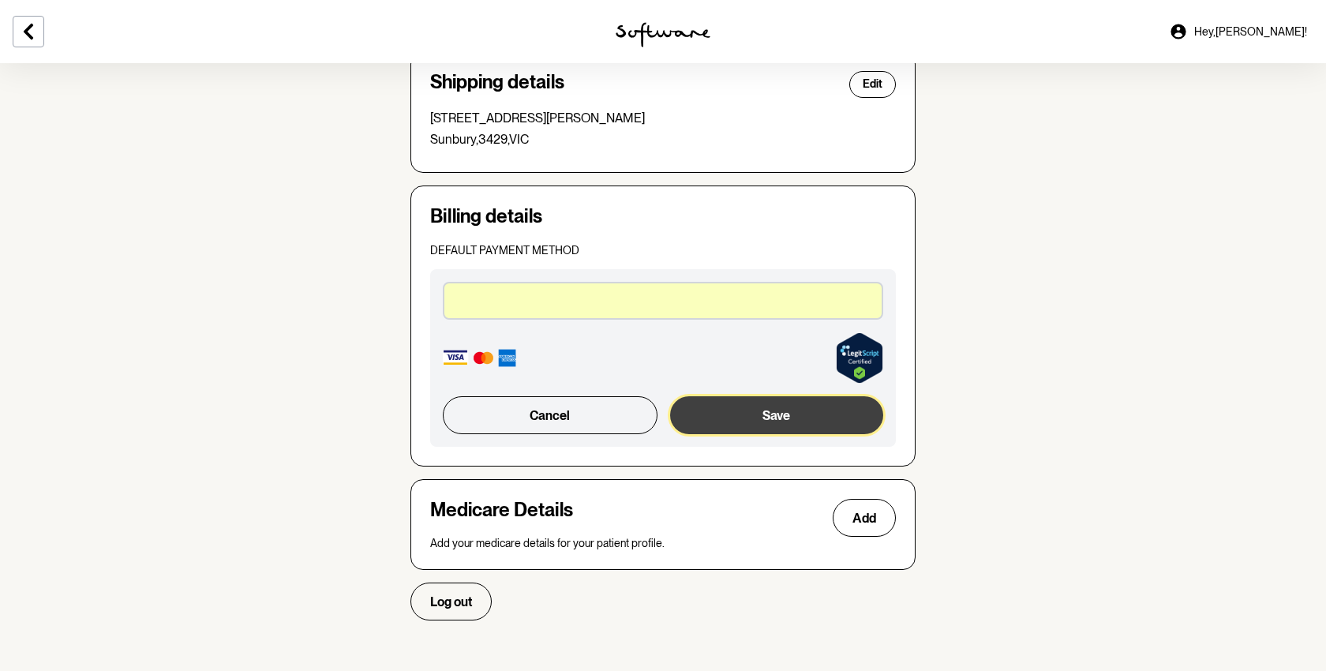
click at [762, 406] on button "Save" at bounding box center [776, 415] width 213 height 38
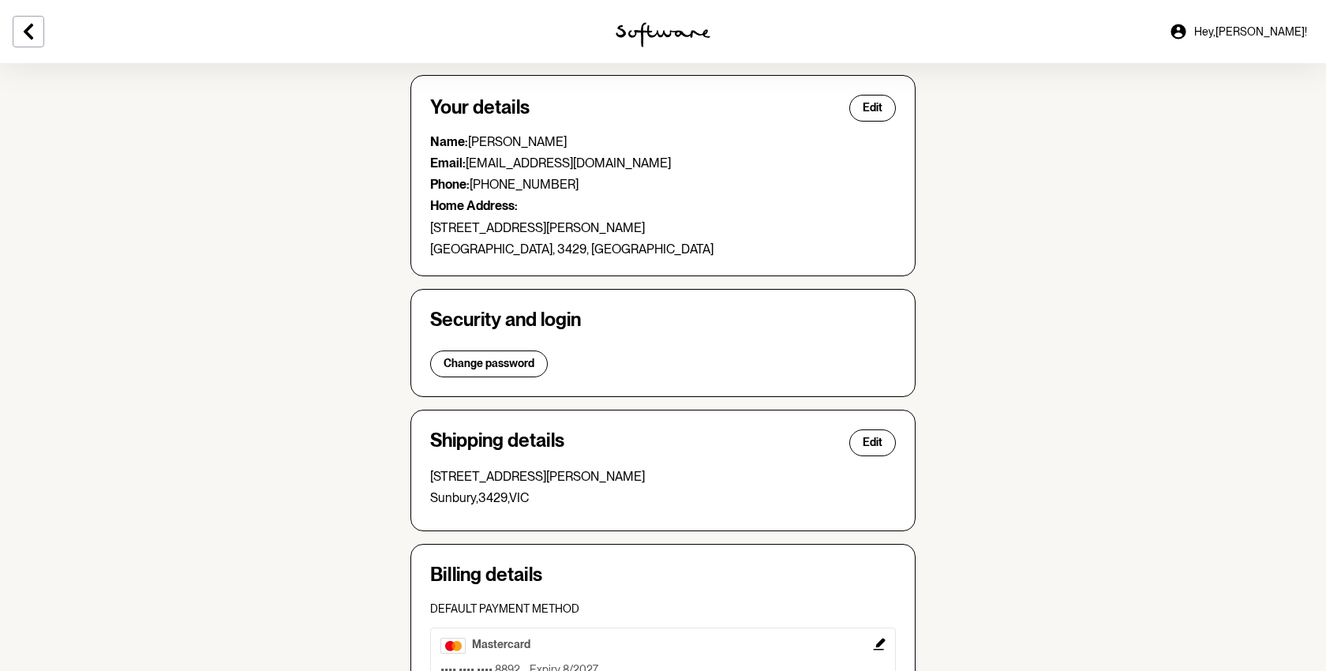
scroll to position [0, 0]
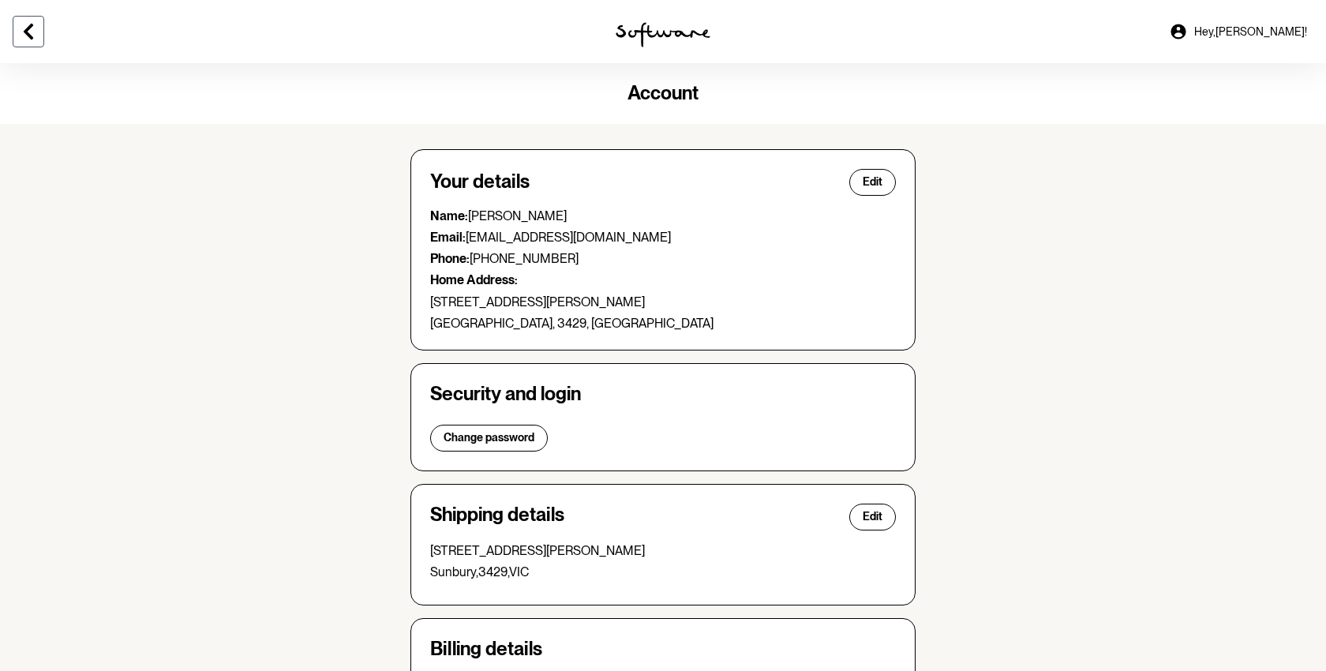
click at [32, 28] on icon at bounding box center [28, 31] width 19 height 19
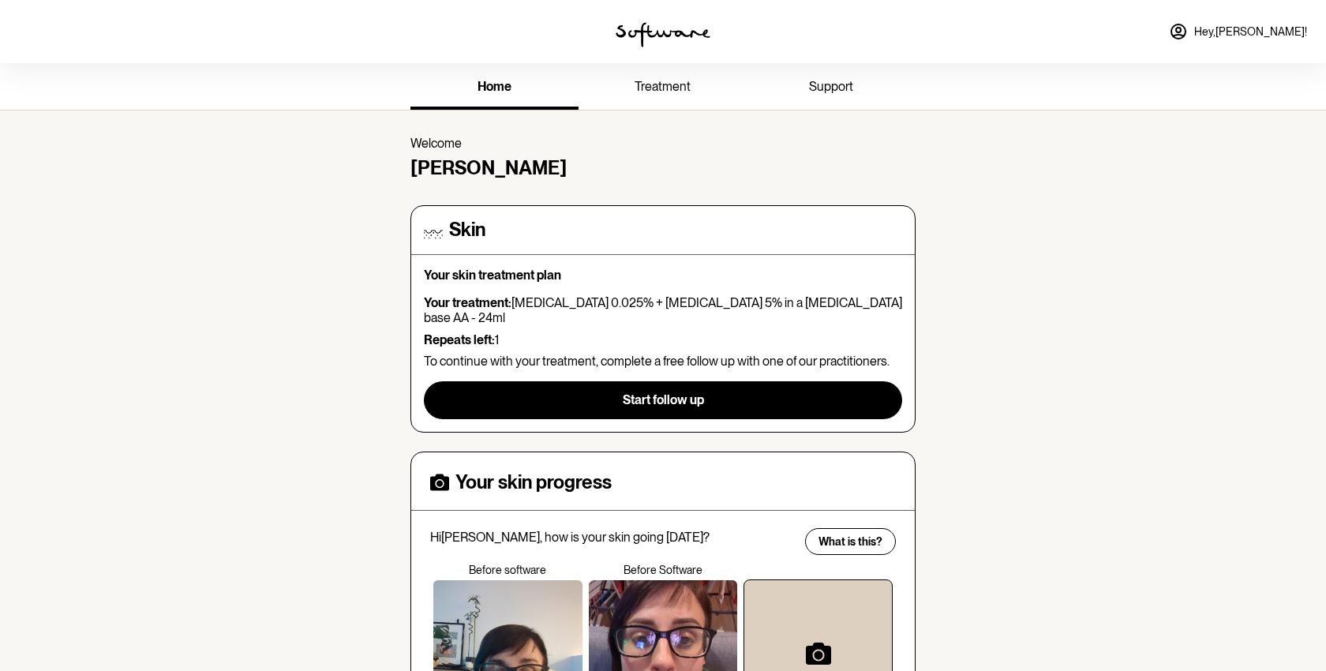
click at [658, 23] on img at bounding box center [663, 34] width 95 height 25
click at [659, 27] on img at bounding box center [663, 34] width 95 height 25
